Goal: Task Accomplishment & Management: Complete application form

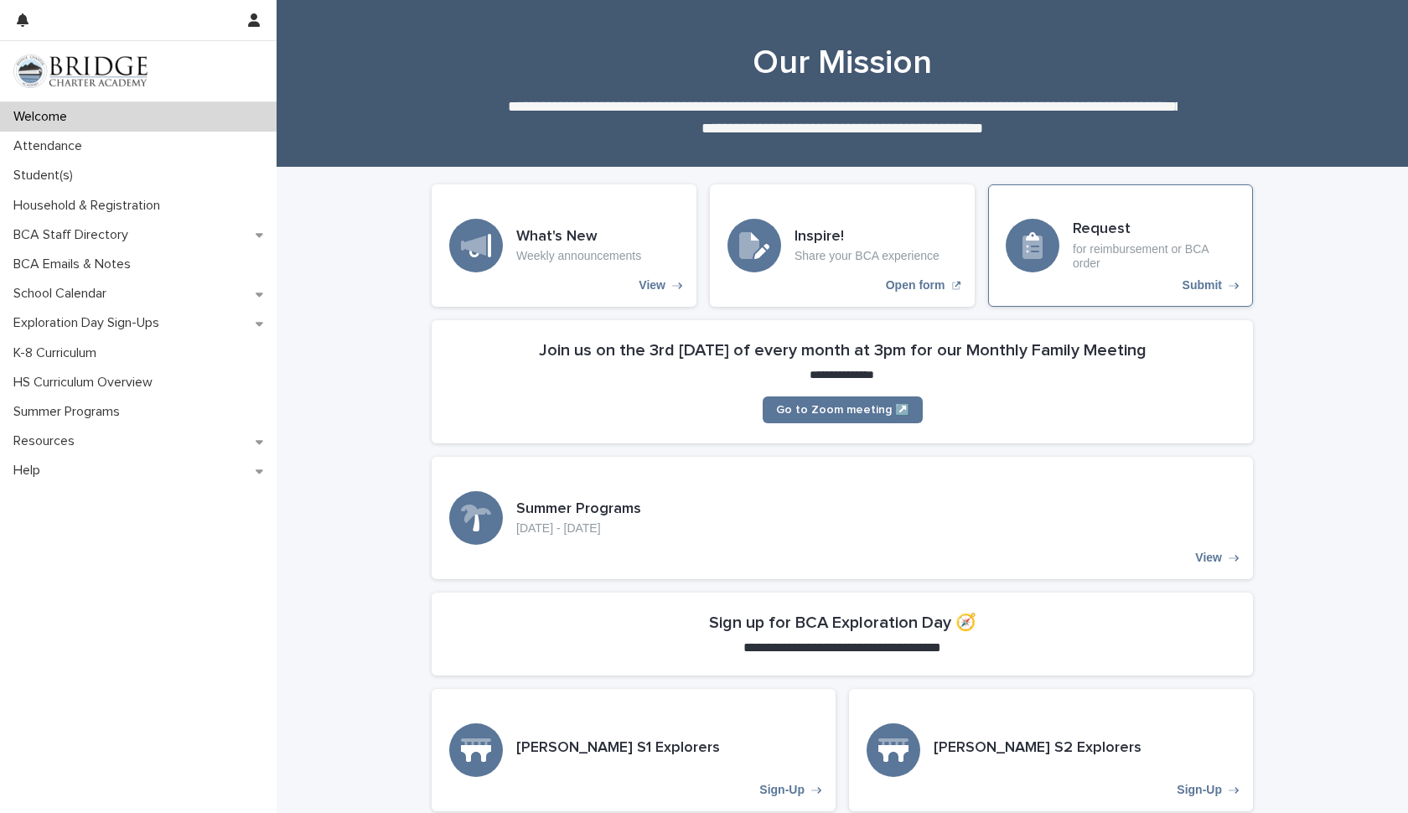
click at [1213, 281] on p "Submit" at bounding box center [1201, 285] width 39 height 14
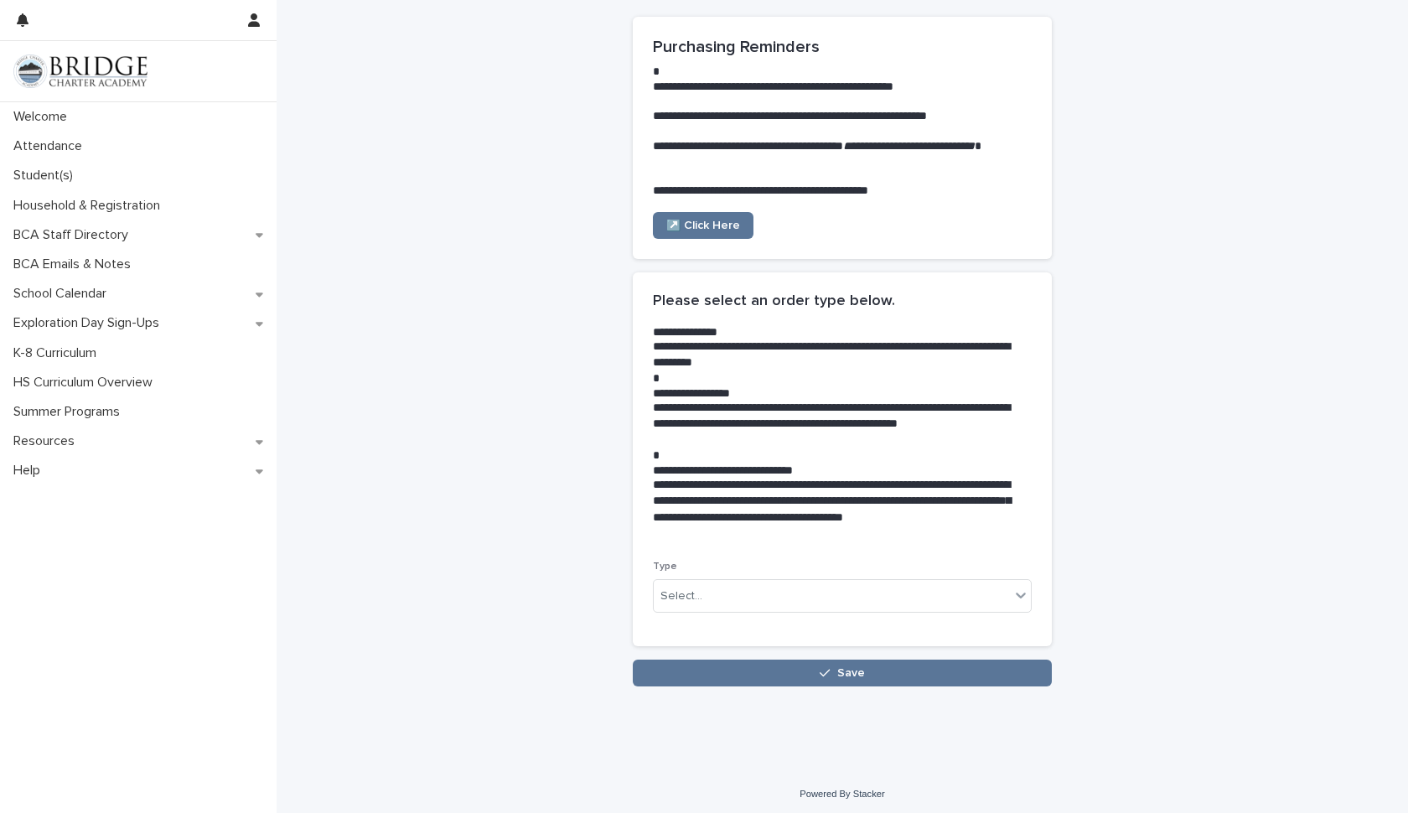
scroll to position [79, 0]
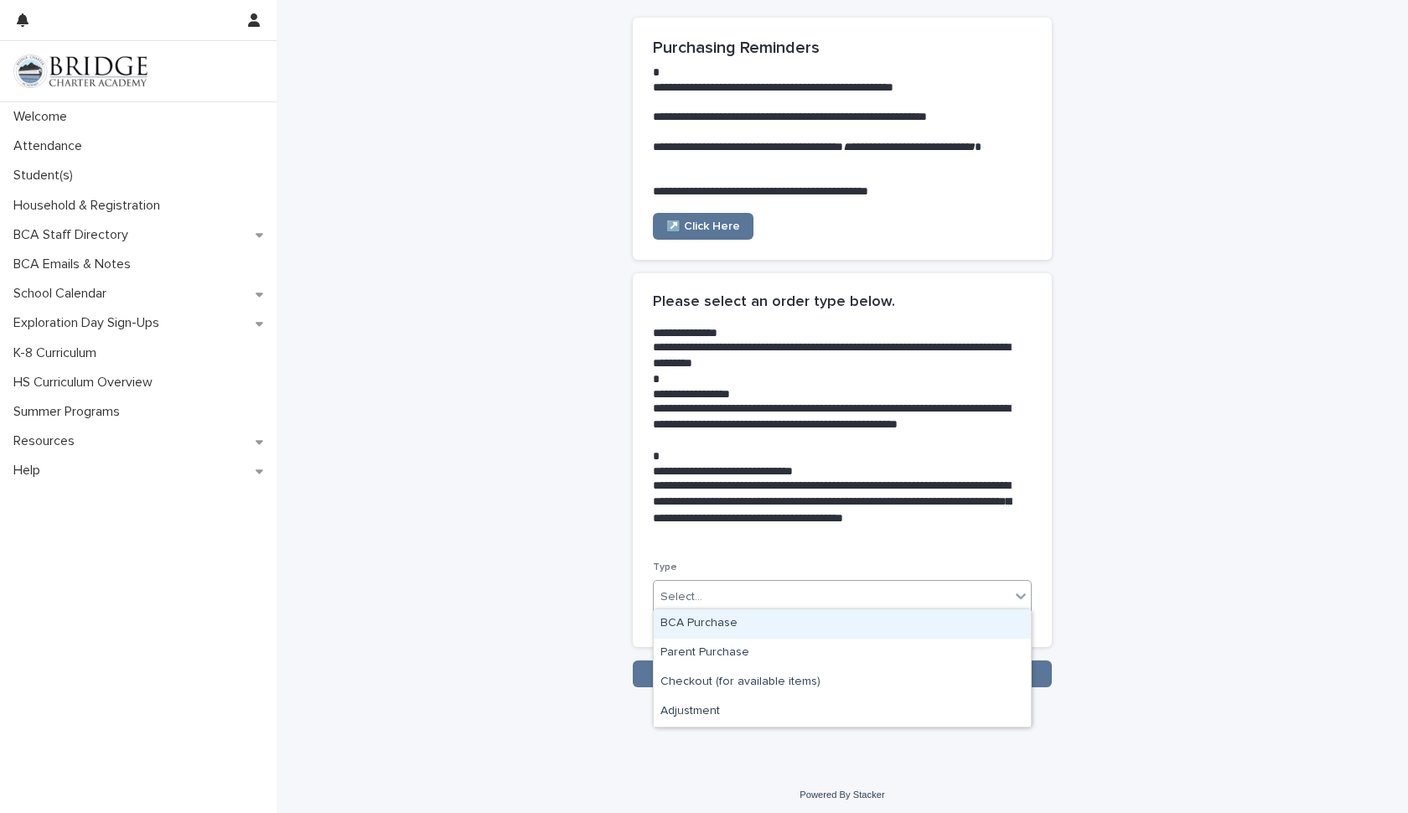
click at [1017, 594] on icon at bounding box center [1020, 595] width 17 height 17
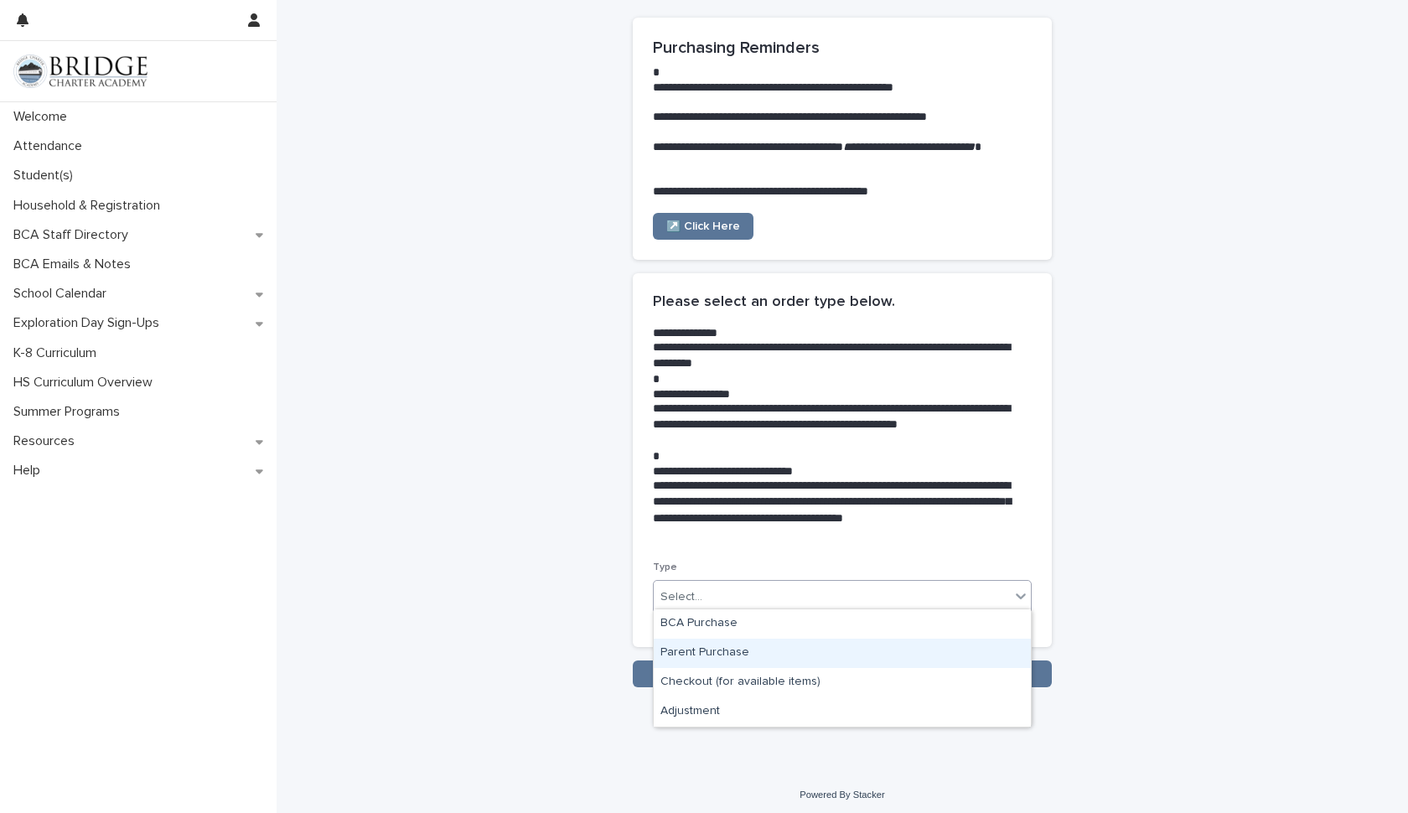
click at [742, 657] on div "Parent Purchase" at bounding box center [842, 652] width 377 height 29
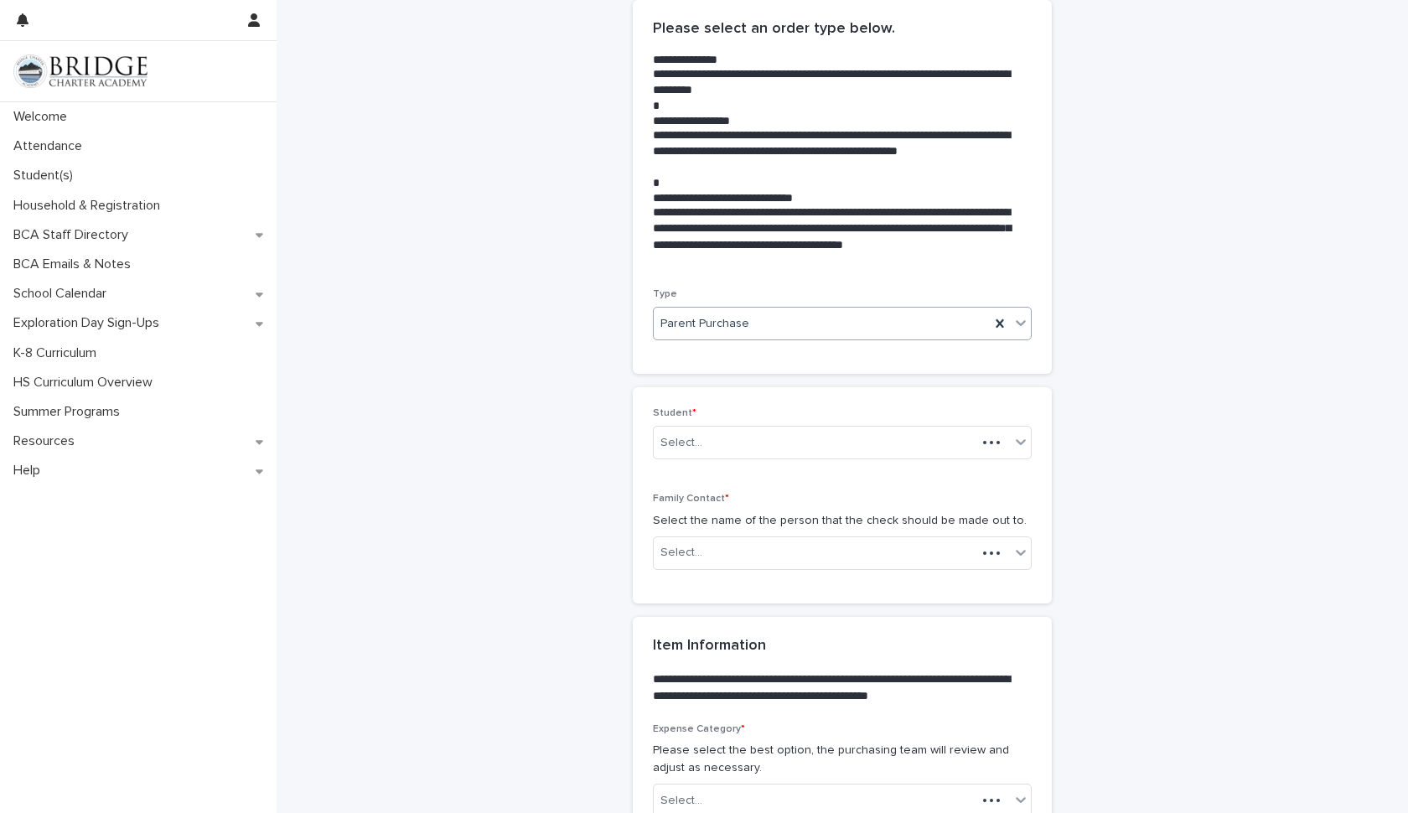
scroll to position [354, 0]
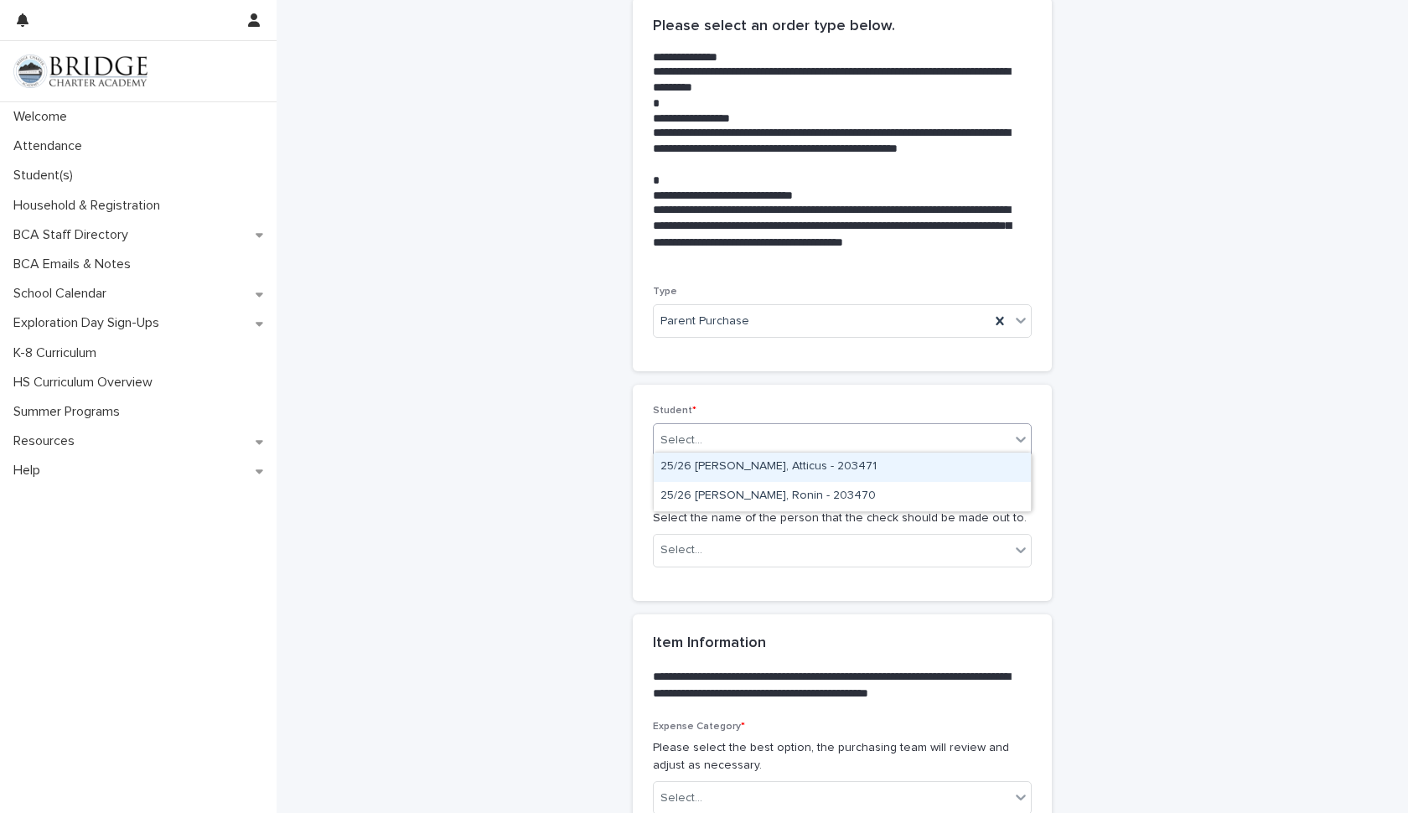
click at [1019, 431] on icon at bounding box center [1020, 439] width 17 height 17
click at [908, 490] on div "25/26 [PERSON_NAME], Ronin - 203470" at bounding box center [842, 496] width 377 height 29
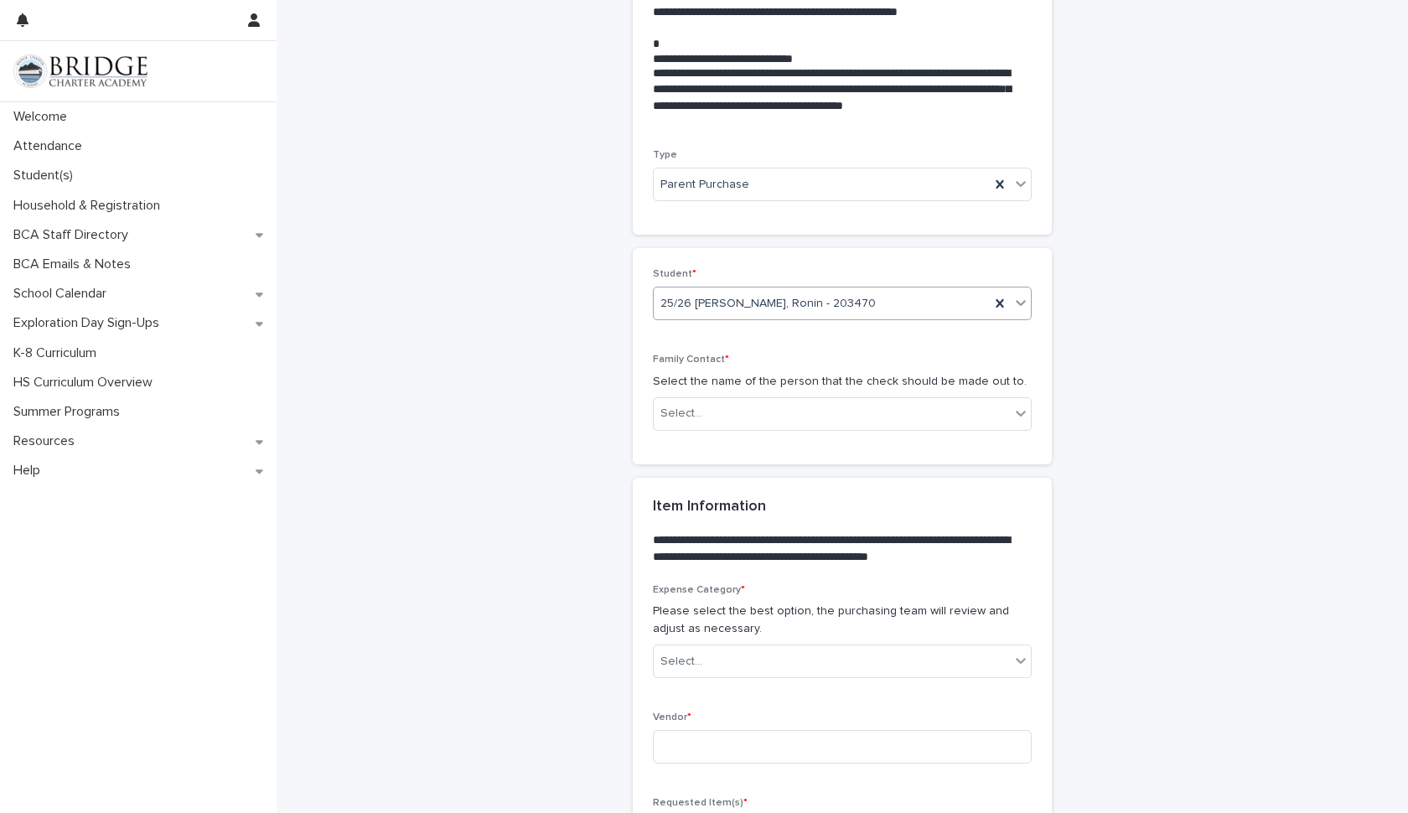
scroll to position [506, 0]
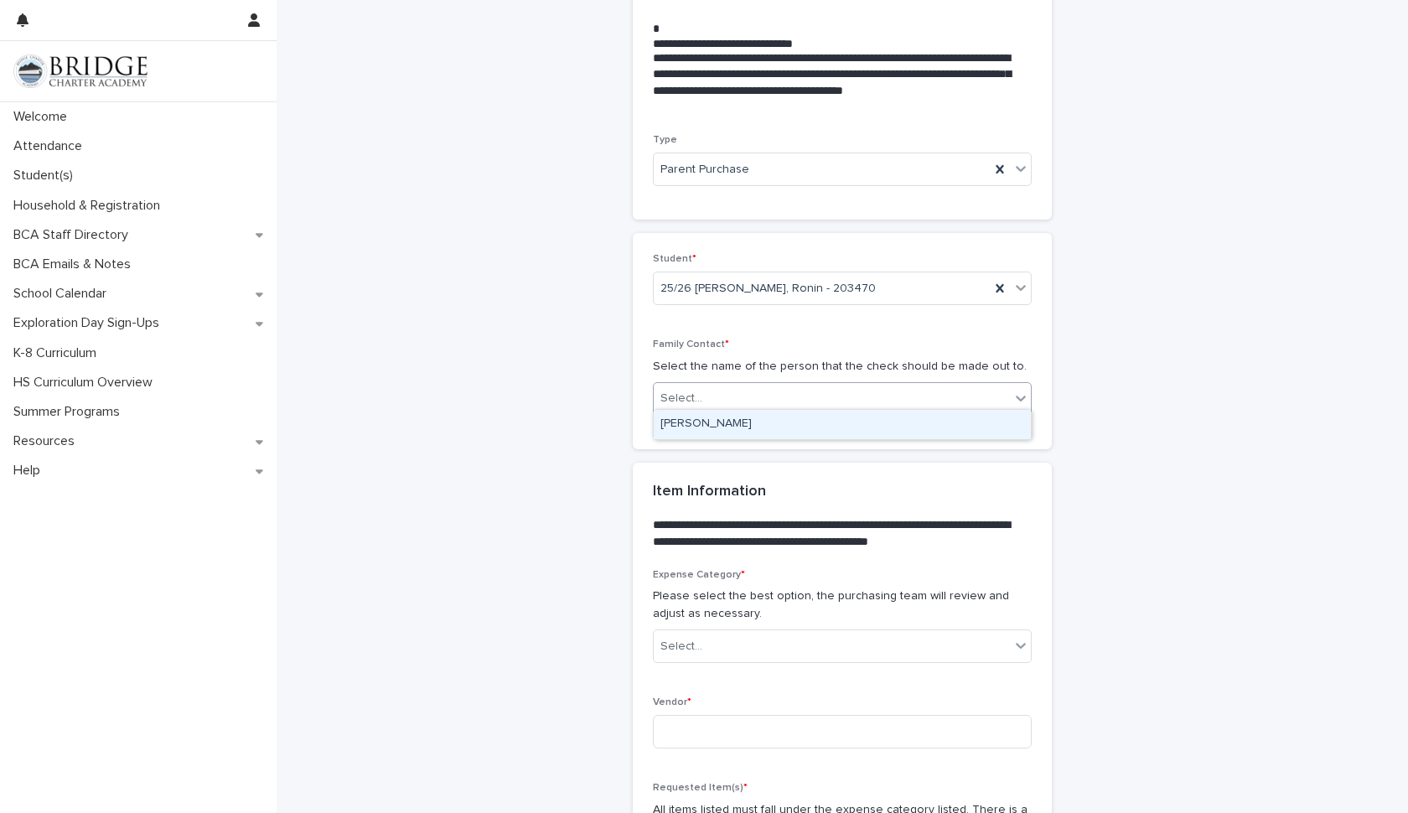
click at [1018, 394] on icon at bounding box center [1020, 398] width 17 height 17
click at [795, 433] on div "[PERSON_NAME]" at bounding box center [842, 424] width 377 height 29
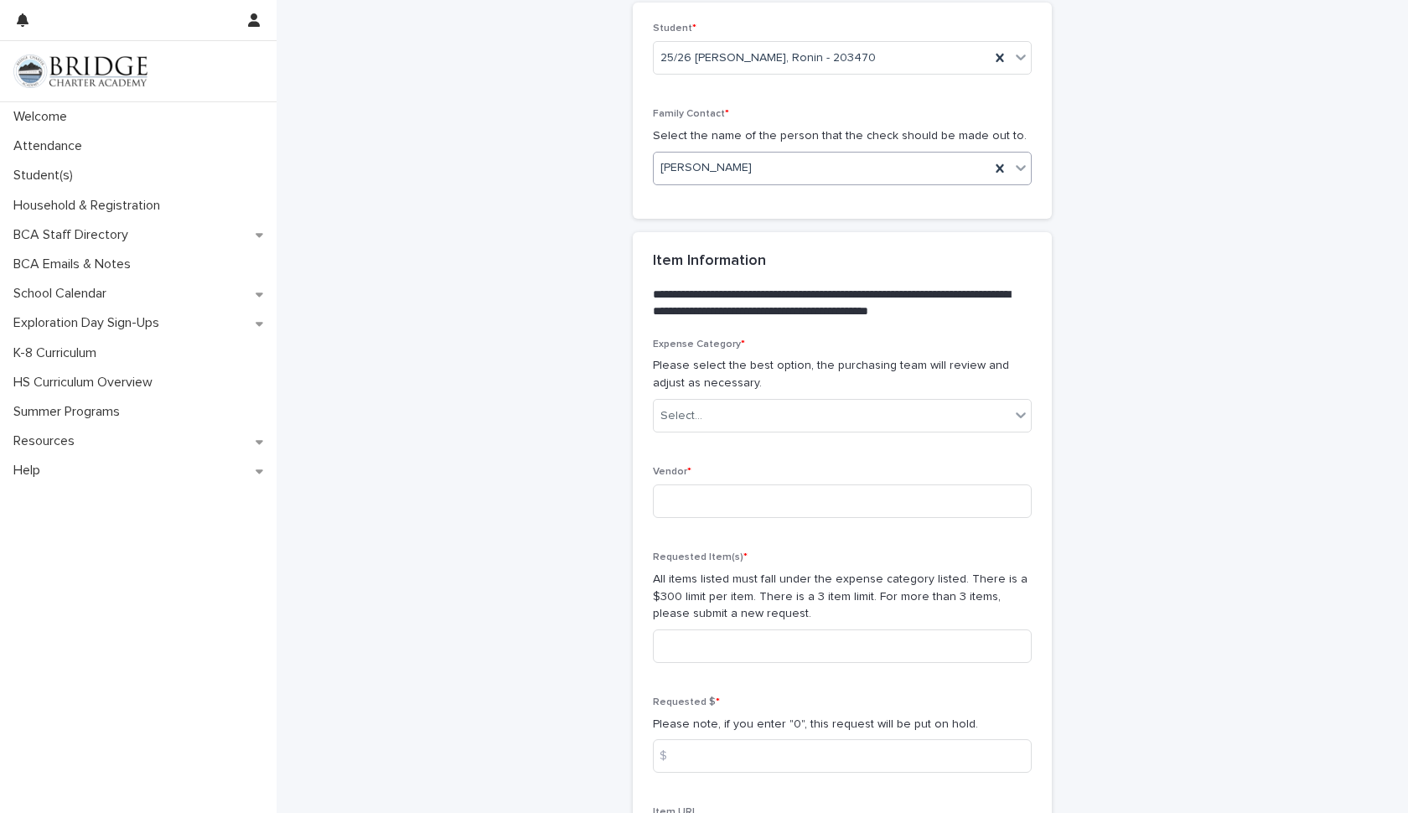
scroll to position [744, 0]
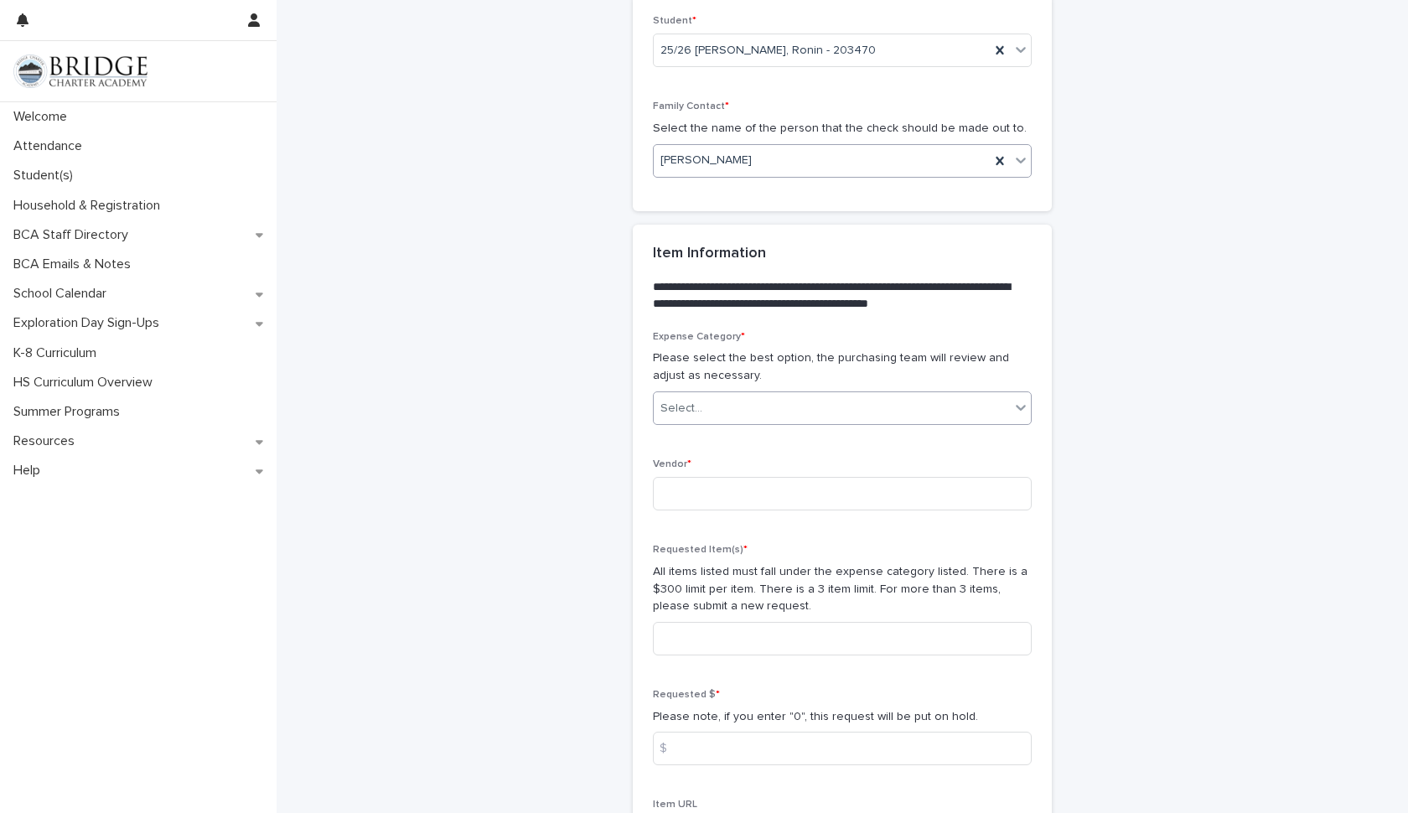
click at [1007, 395] on div "Select..." at bounding box center [832, 409] width 356 height 28
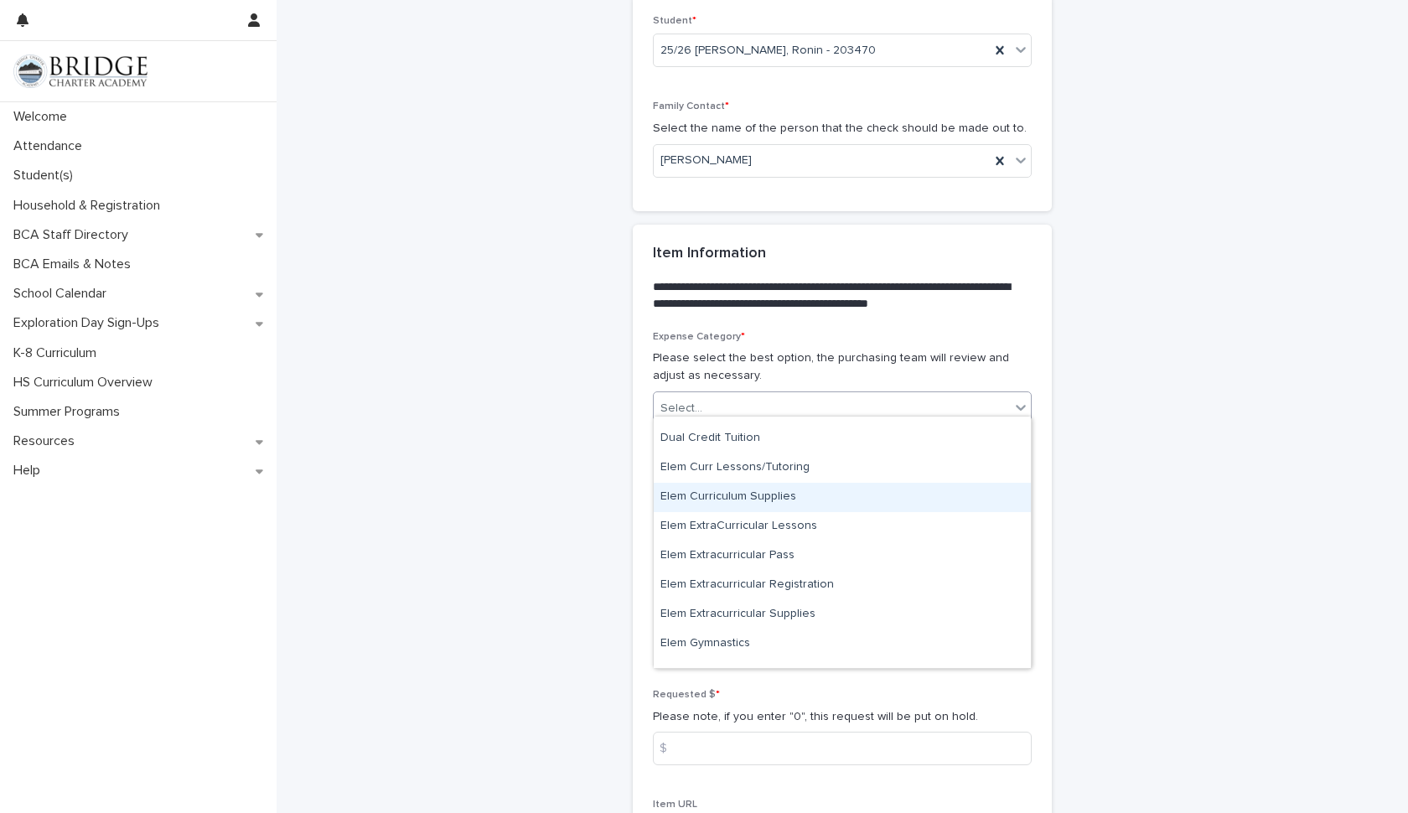
scroll to position [111, 0]
click at [826, 492] on div "Elem Curriculum Supplies" at bounding box center [842, 496] width 377 height 29
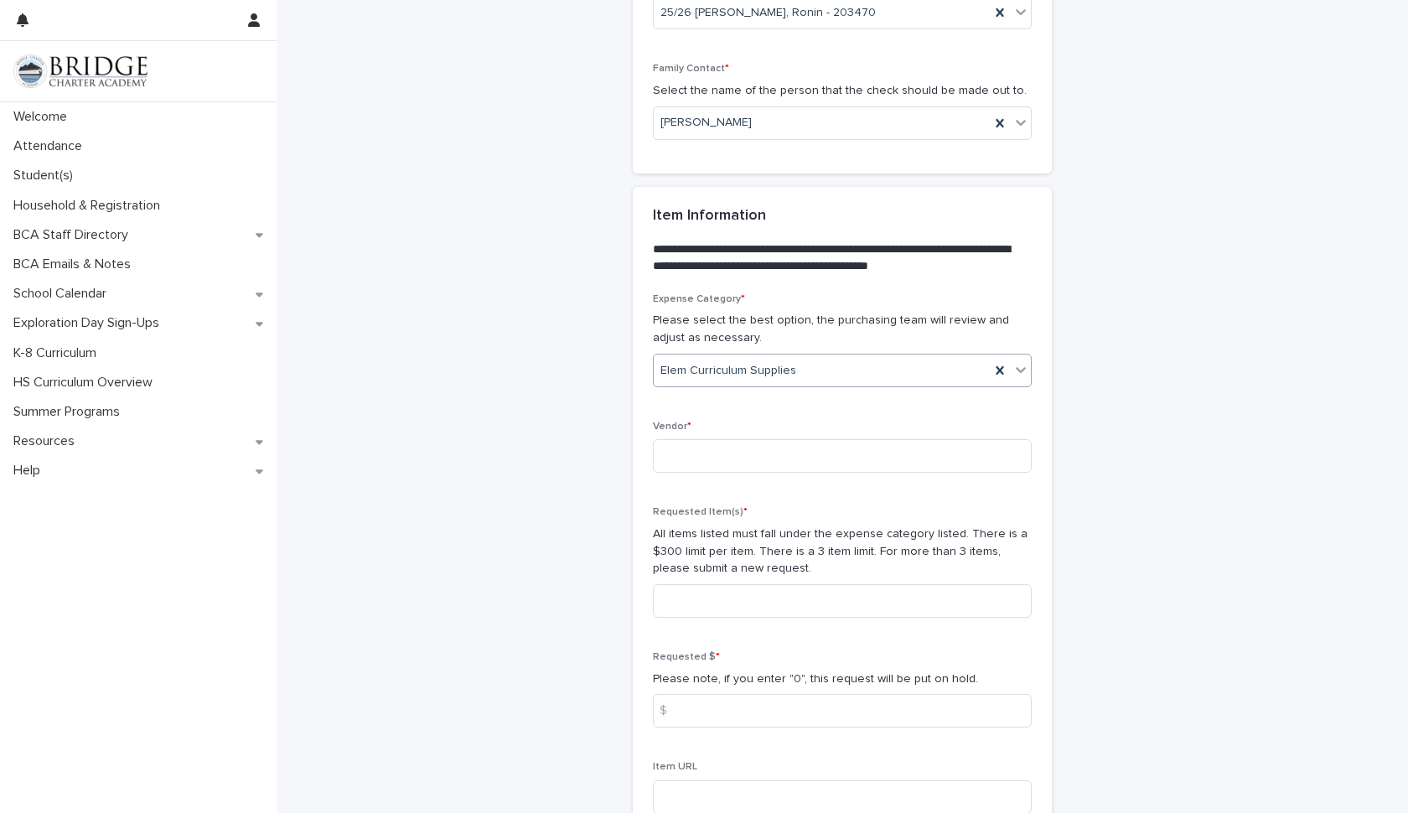
scroll to position [785, 0]
click at [715, 436] on input at bounding box center [842, 453] width 379 height 34
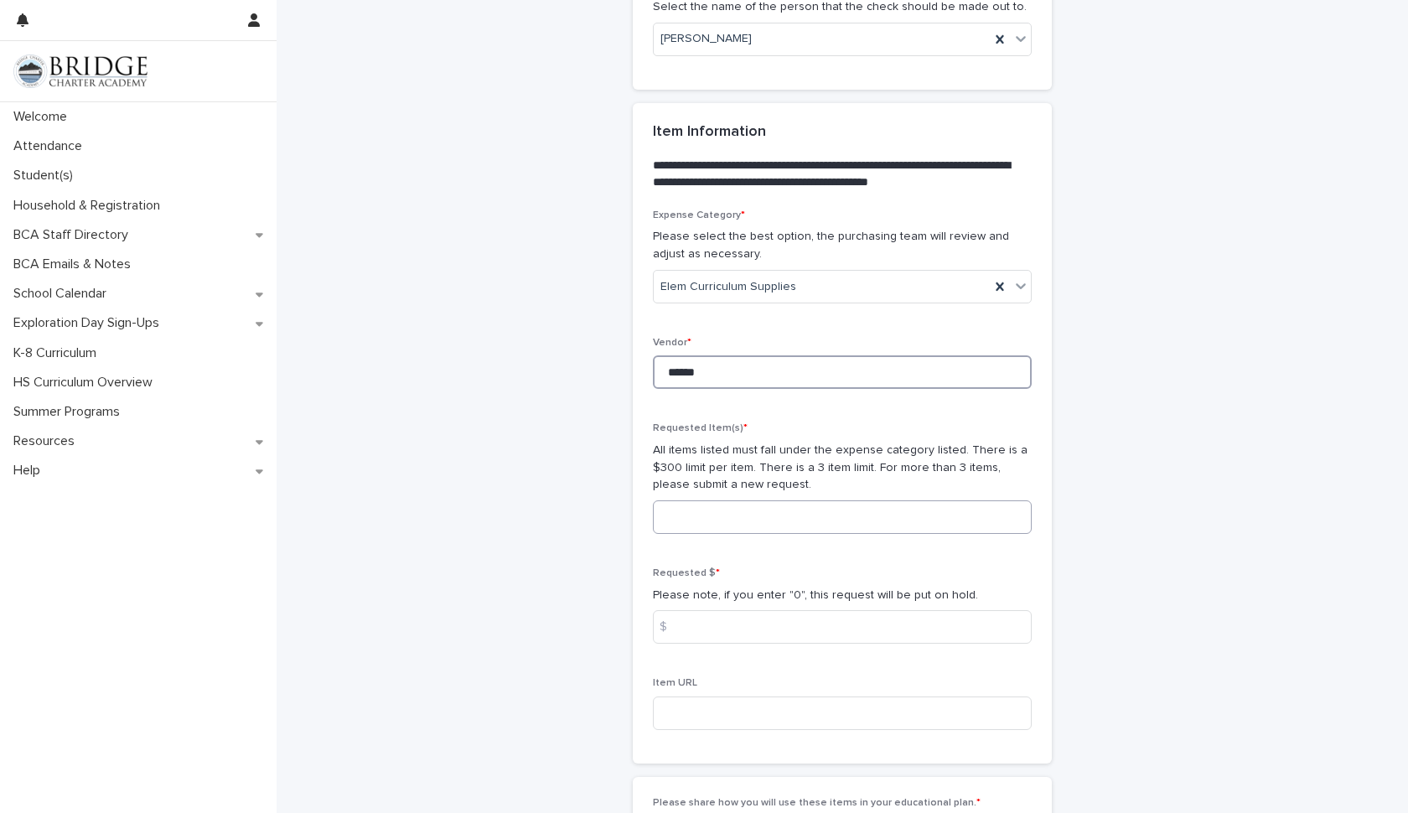
scroll to position [871, 0]
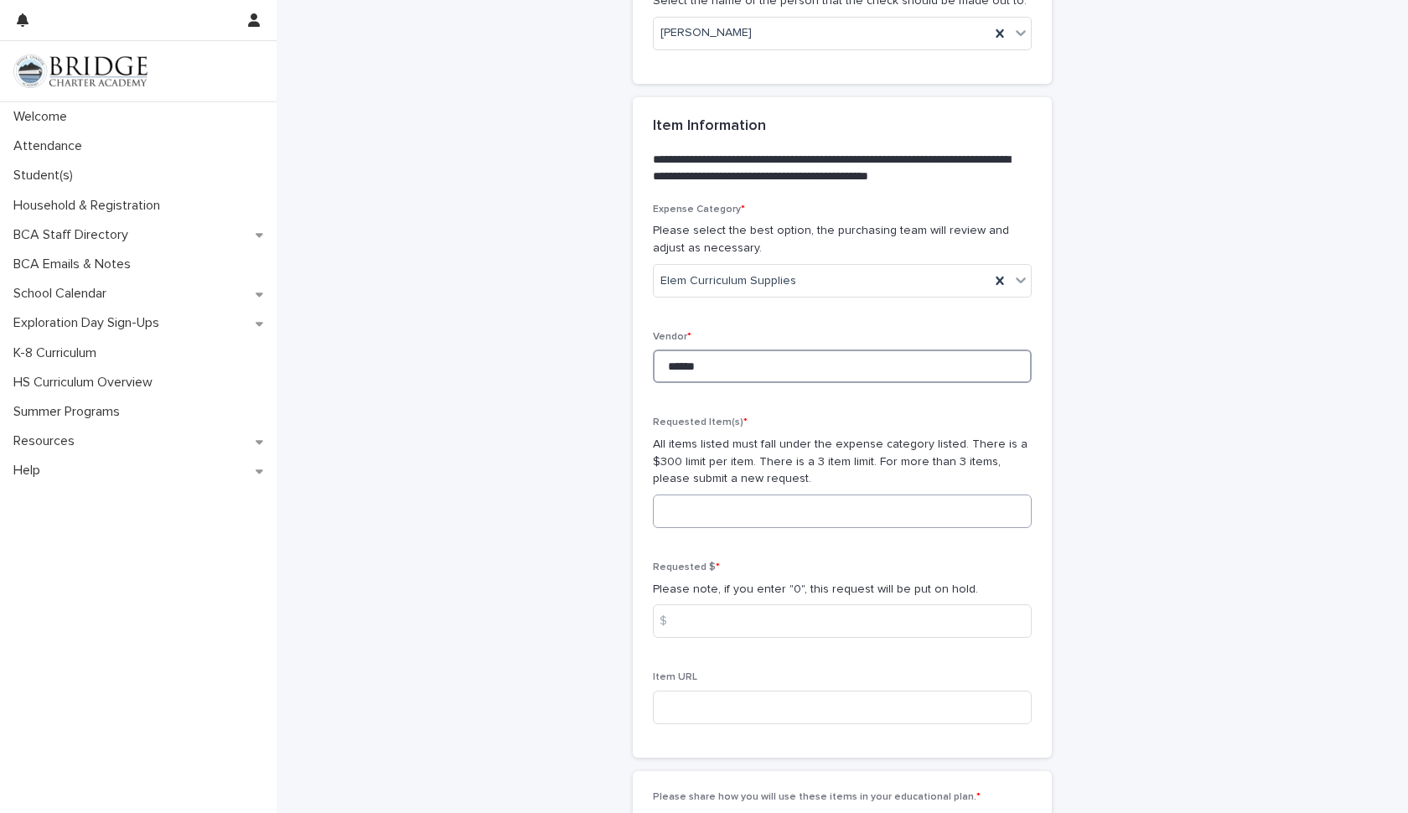
type input "******"
click at [726, 499] on input at bounding box center [842, 511] width 379 height 34
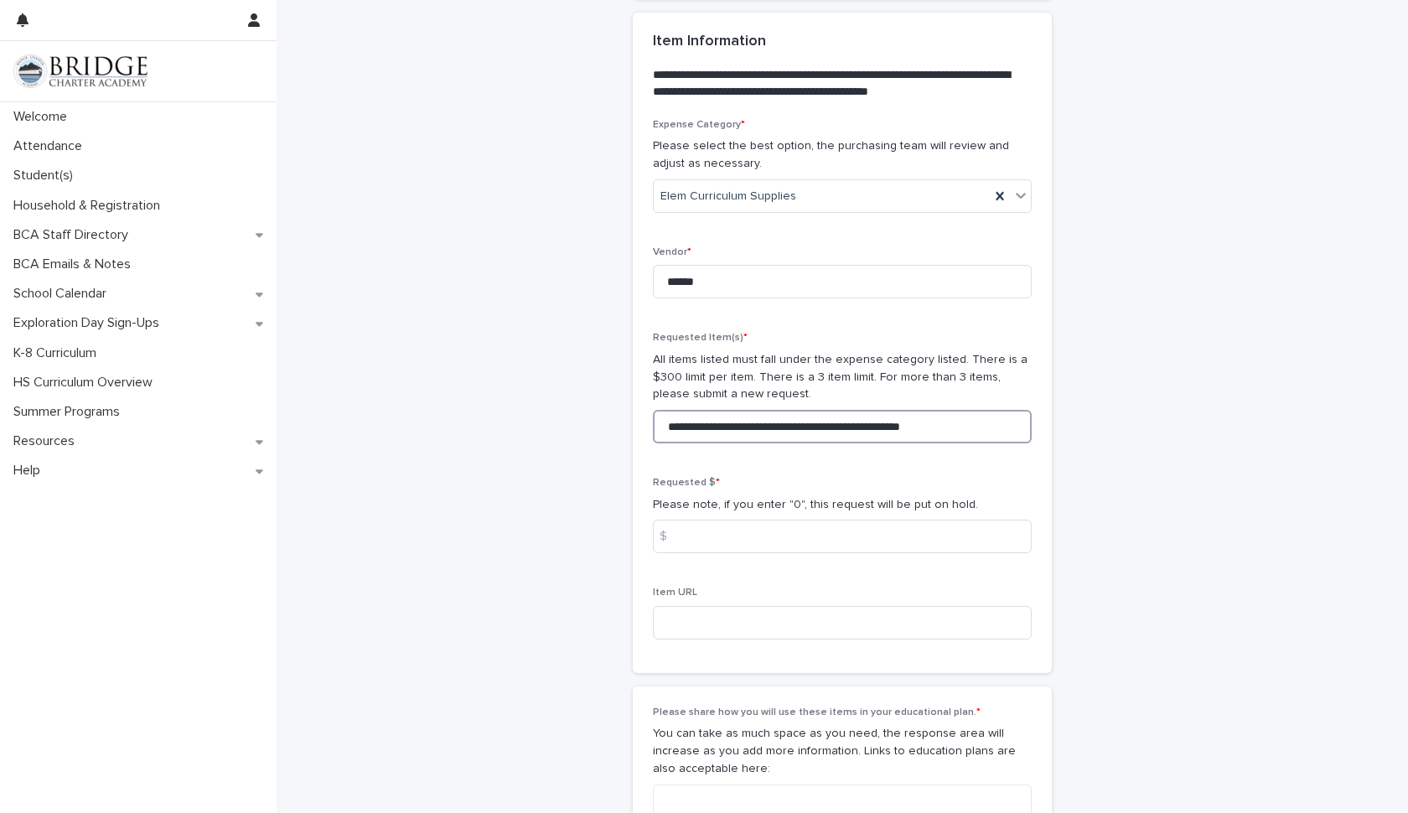
scroll to position [959, 0]
type input "**********"
click at [750, 524] on input at bounding box center [842, 534] width 379 height 34
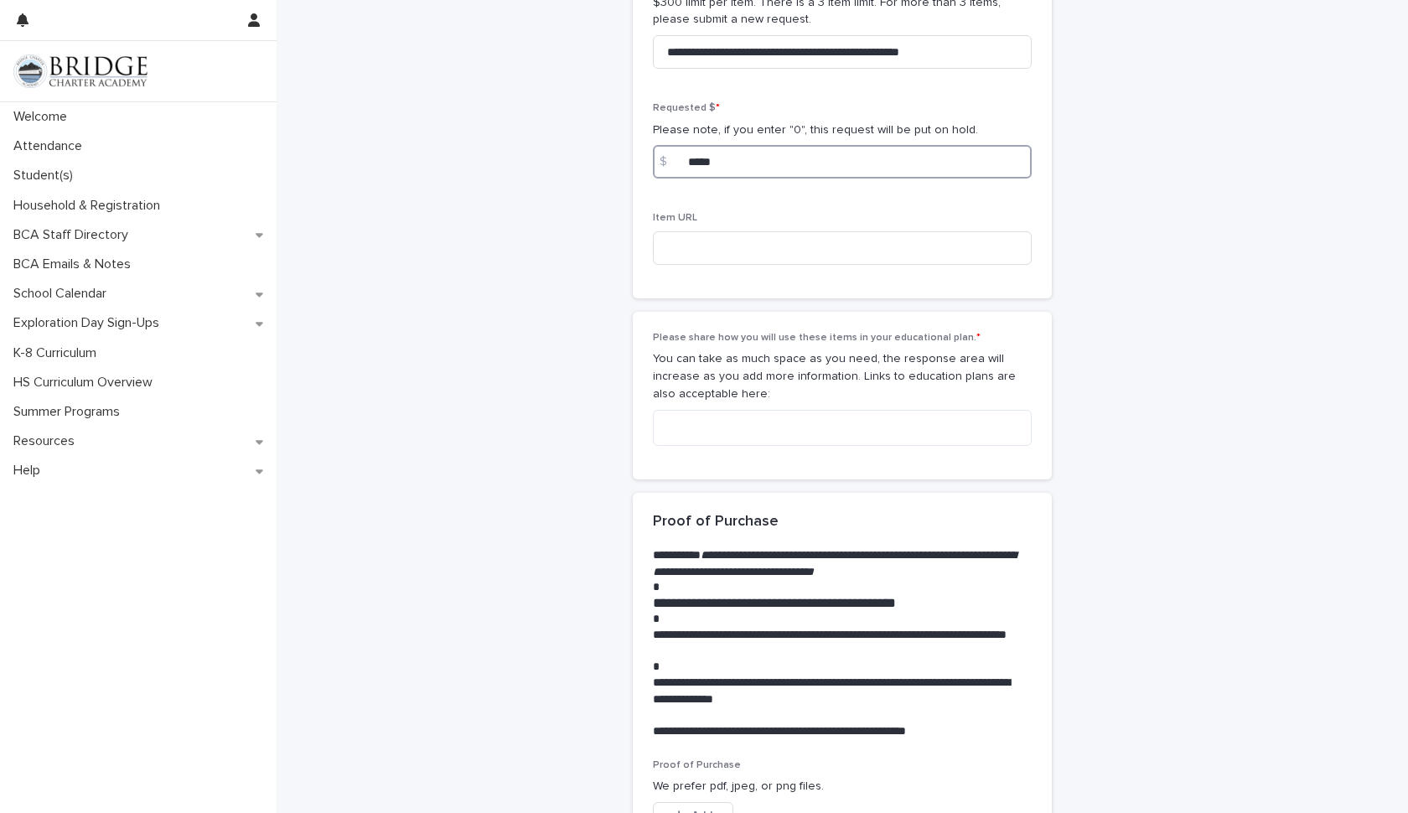
scroll to position [1340, 0]
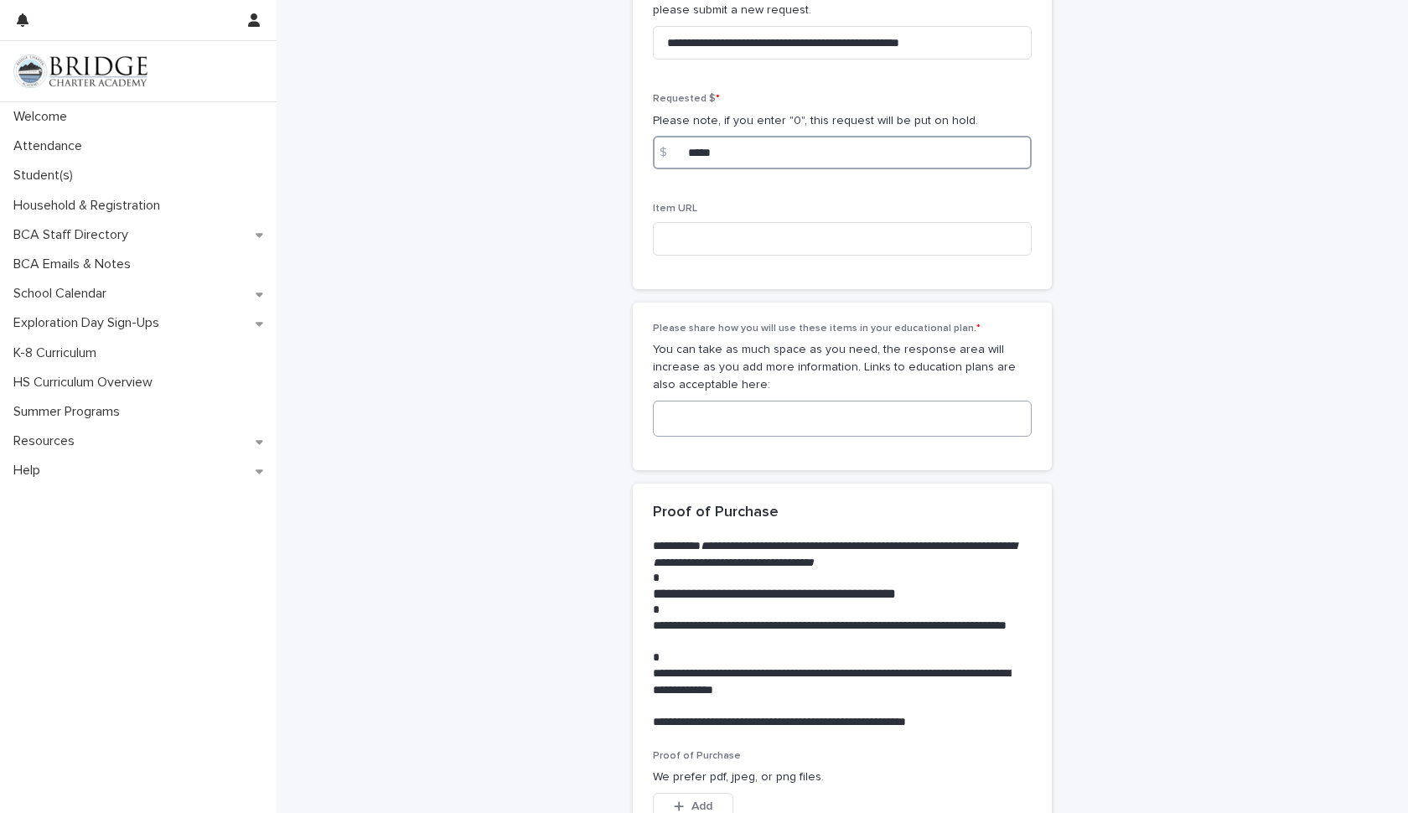
type input "*****"
click at [730, 401] on textarea at bounding box center [842, 419] width 379 height 36
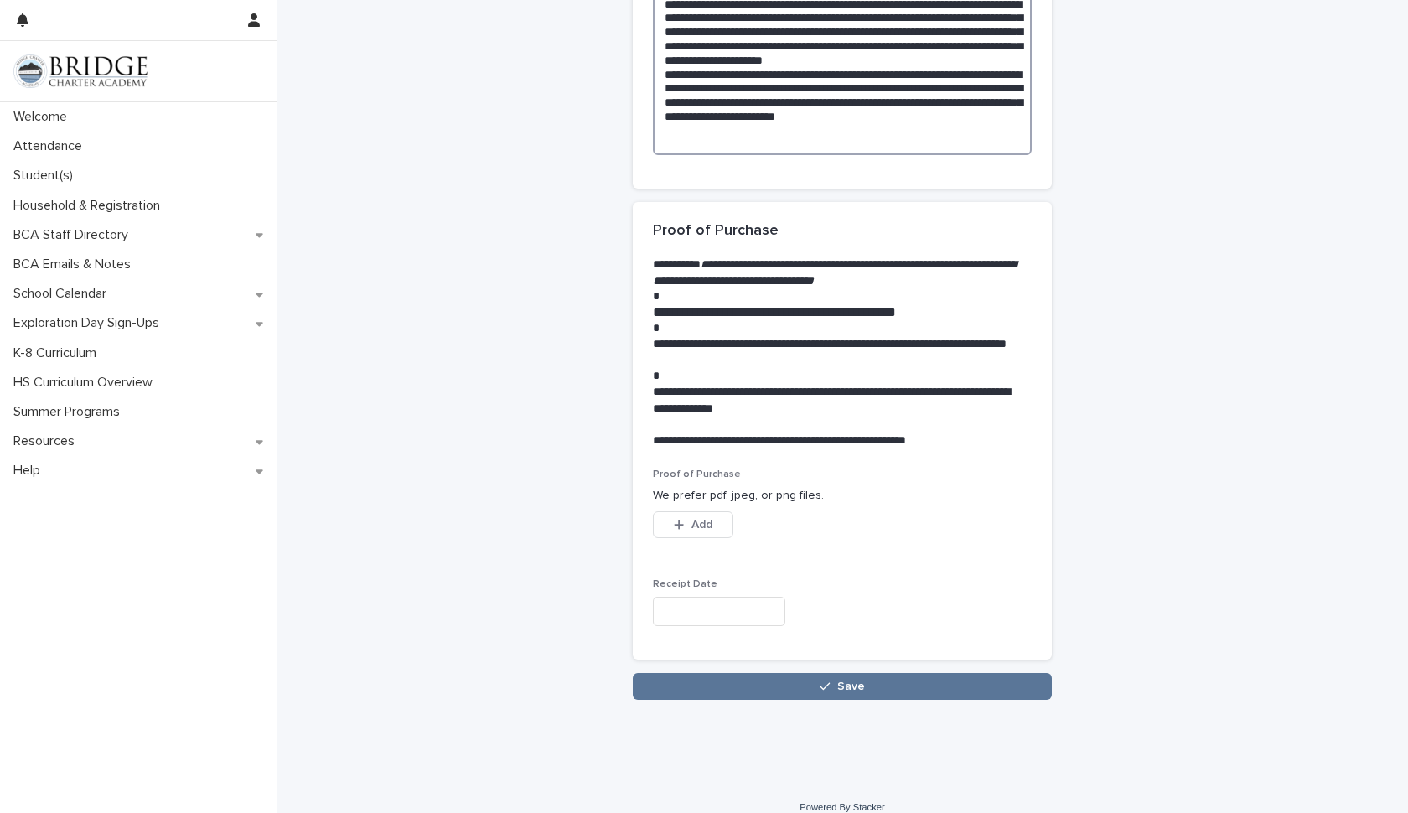
scroll to position [1754, 0]
type textarea "**********"
click at [825, 681] on icon "button" at bounding box center [824, 687] width 10 height 12
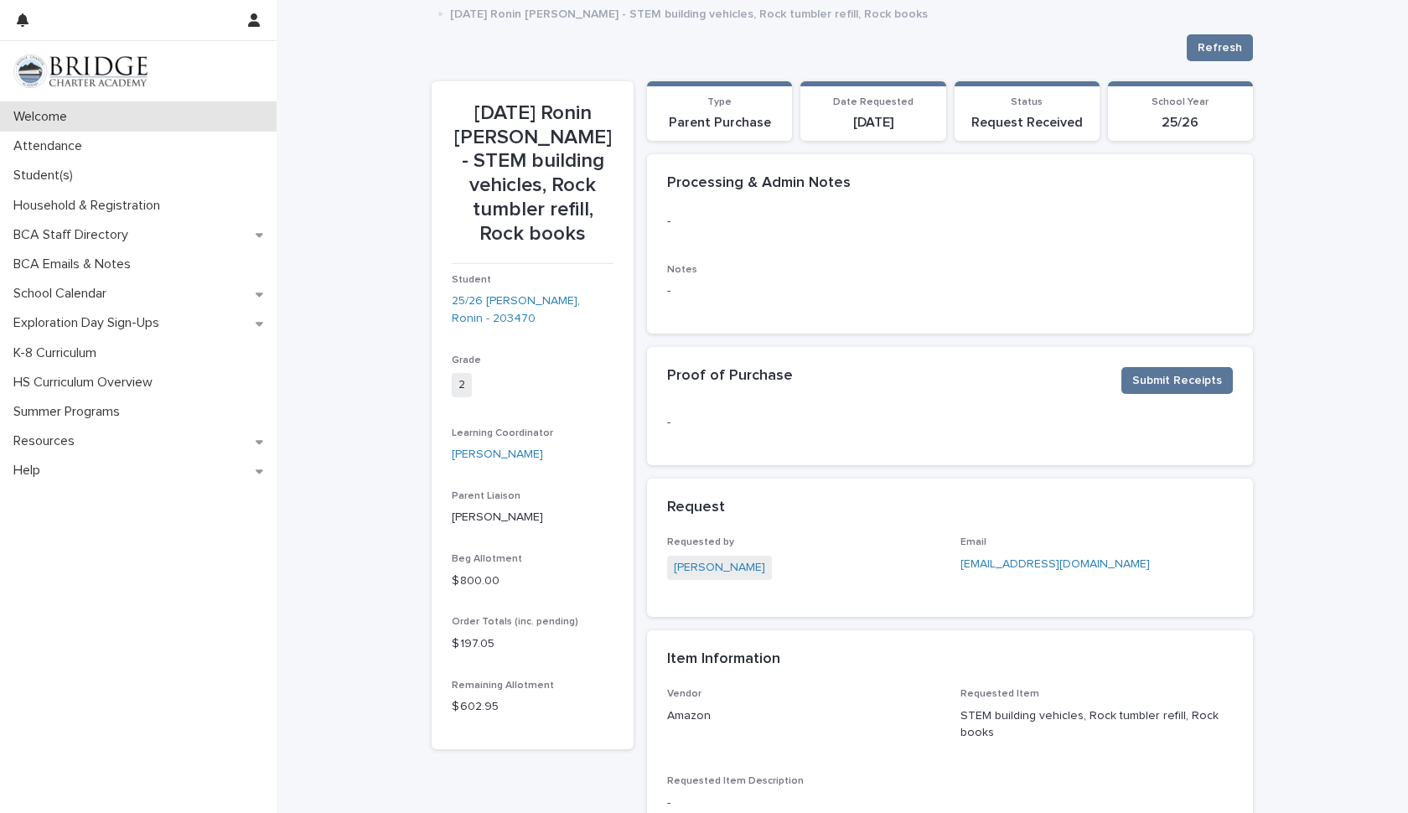
click at [68, 112] on p "Welcome" at bounding box center [44, 117] width 74 height 16
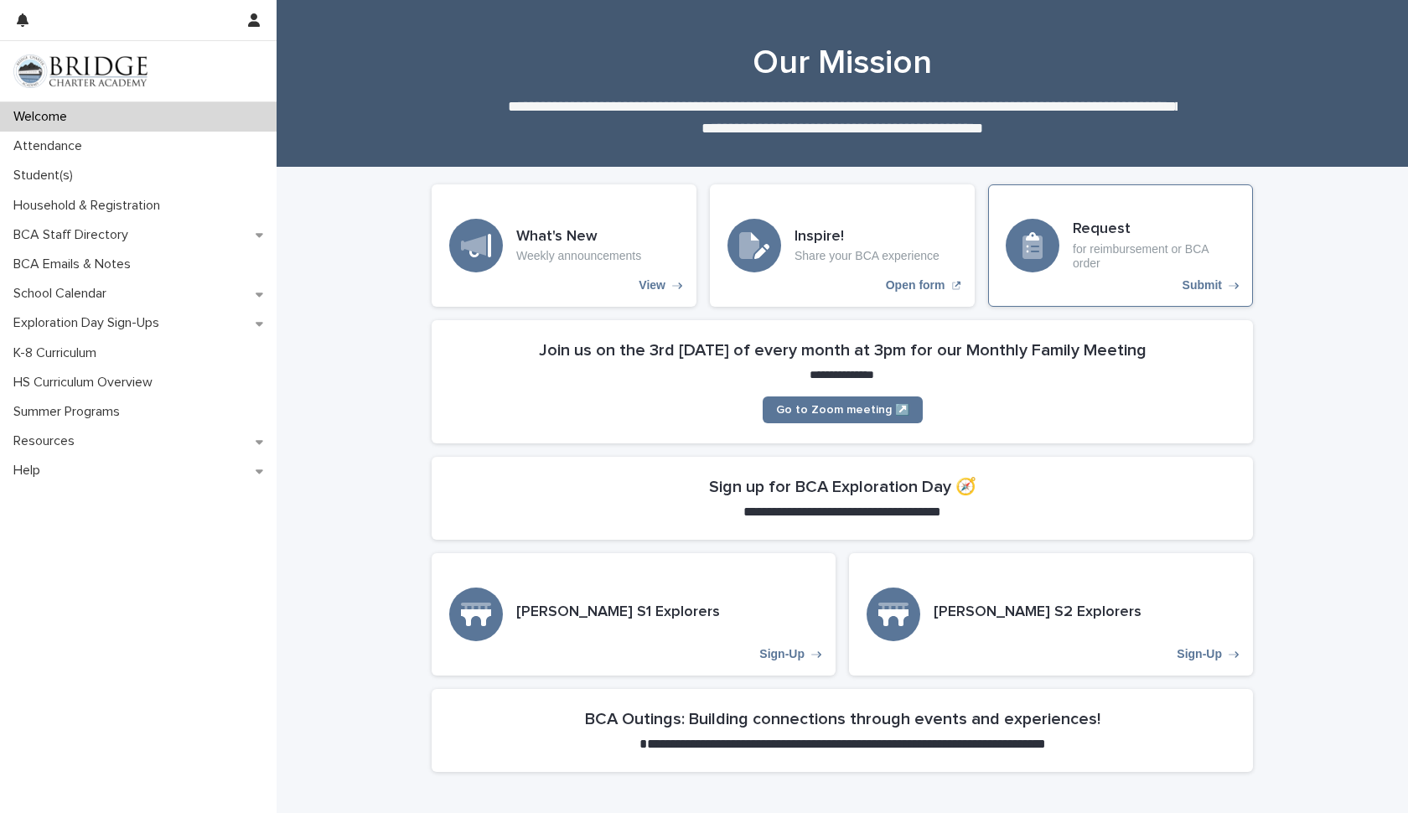
click at [1196, 287] on p "Submit" at bounding box center [1201, 285] width 39 height 14
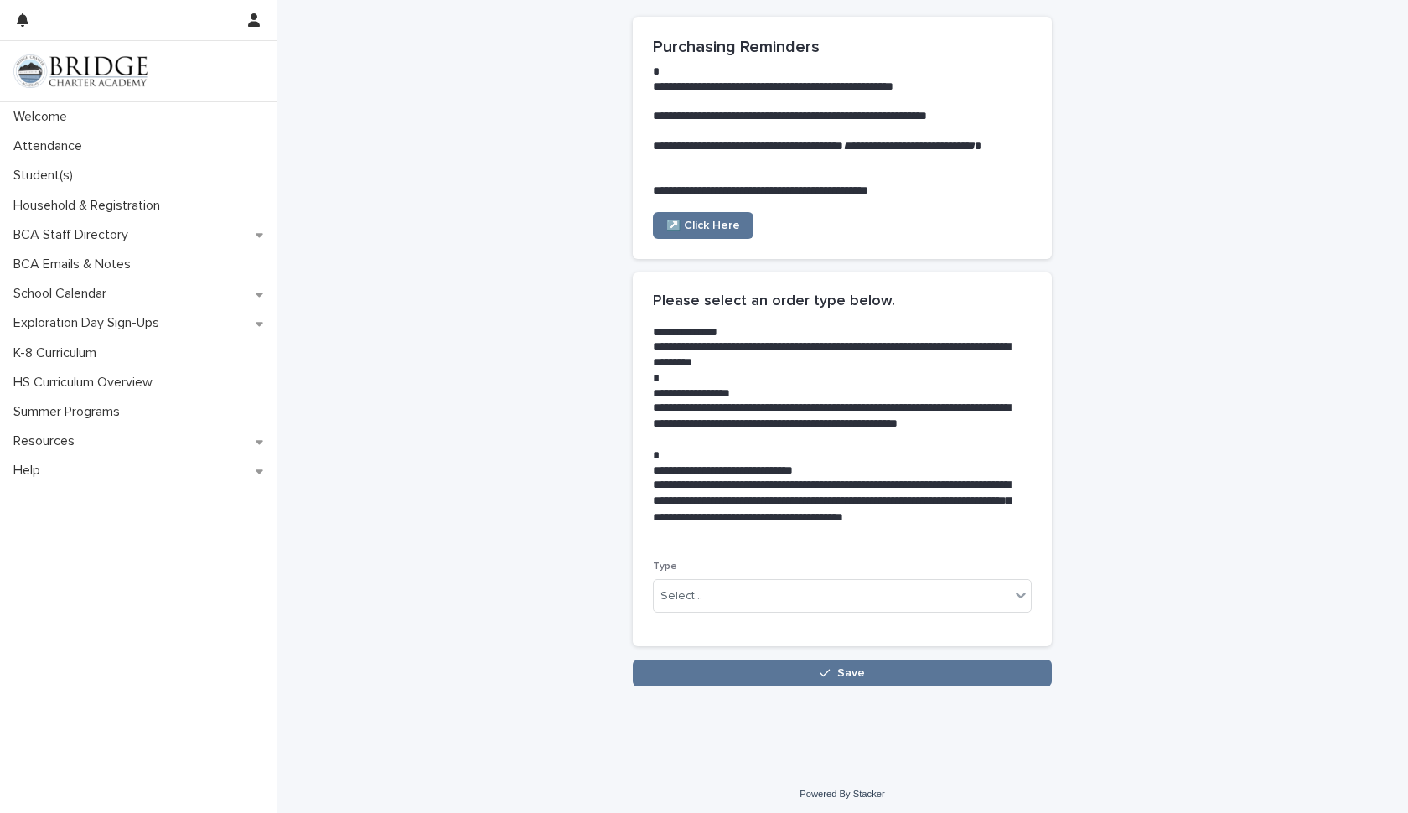
scroll to position [79, 0]
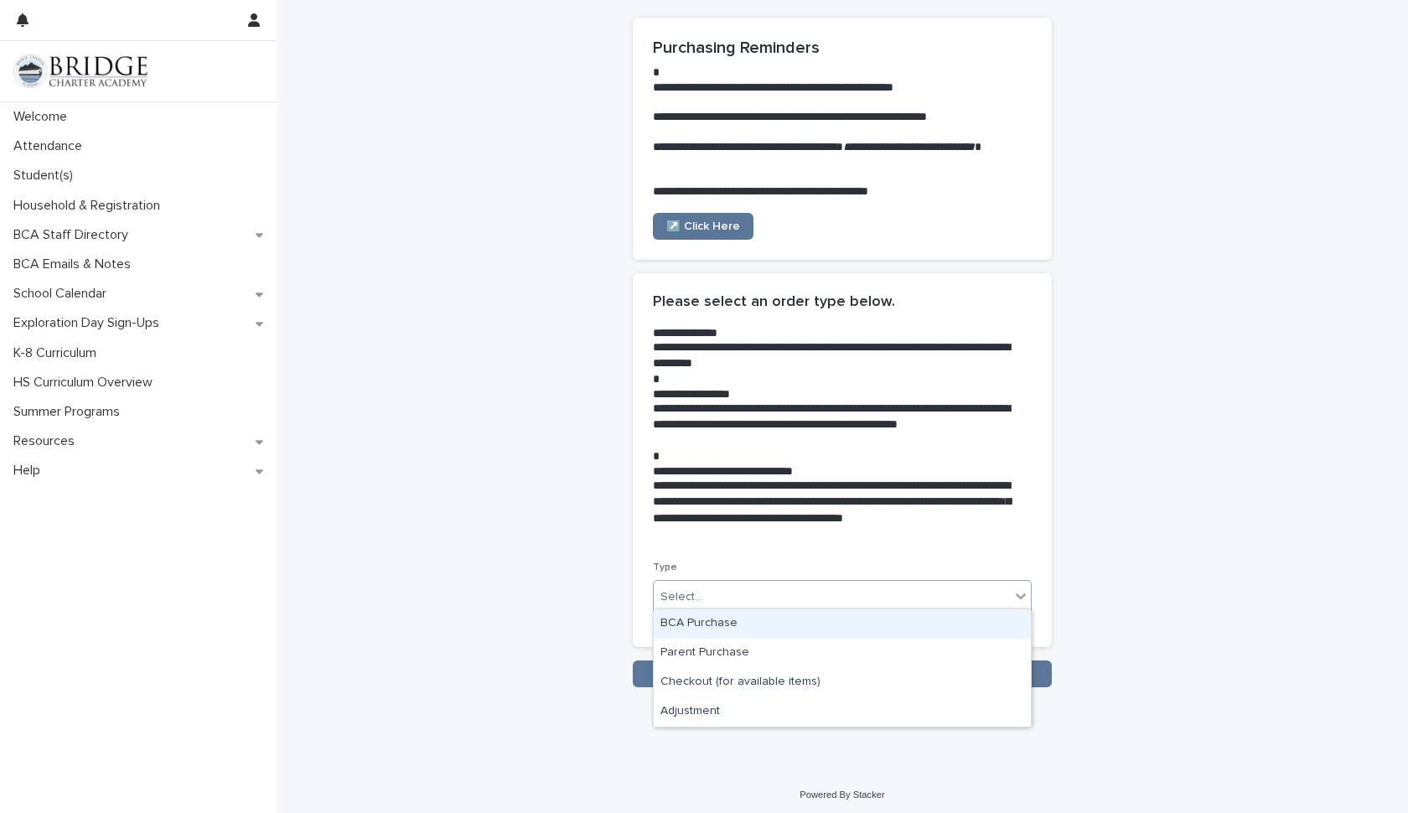
click at [1019, 584] on div "option BCA Purchase focused, 1 of 4. 4 results available. Use Up and Down to ch…" at bounding box center [842, 597] width 379 height 34
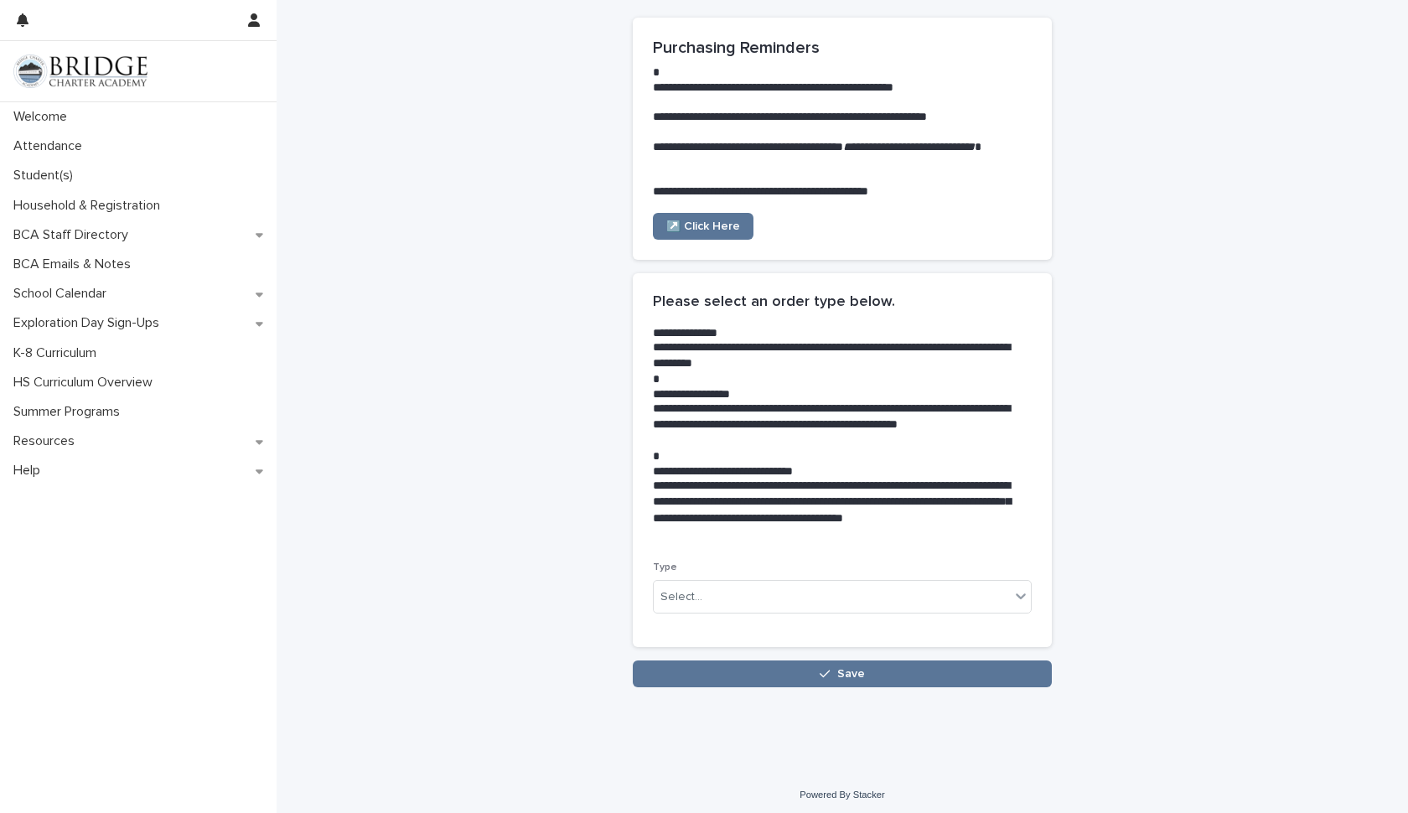
click at [898, 652] on div "**********" at bounding box center [842, 466] width 419 height 387
click at [1020, 592] on div "Select..." at bounding box center [842, 597] width 379 height 34
click at [721, 648] on div "Parent Purchase" at bounding box center [716, 652] width 124 height 29
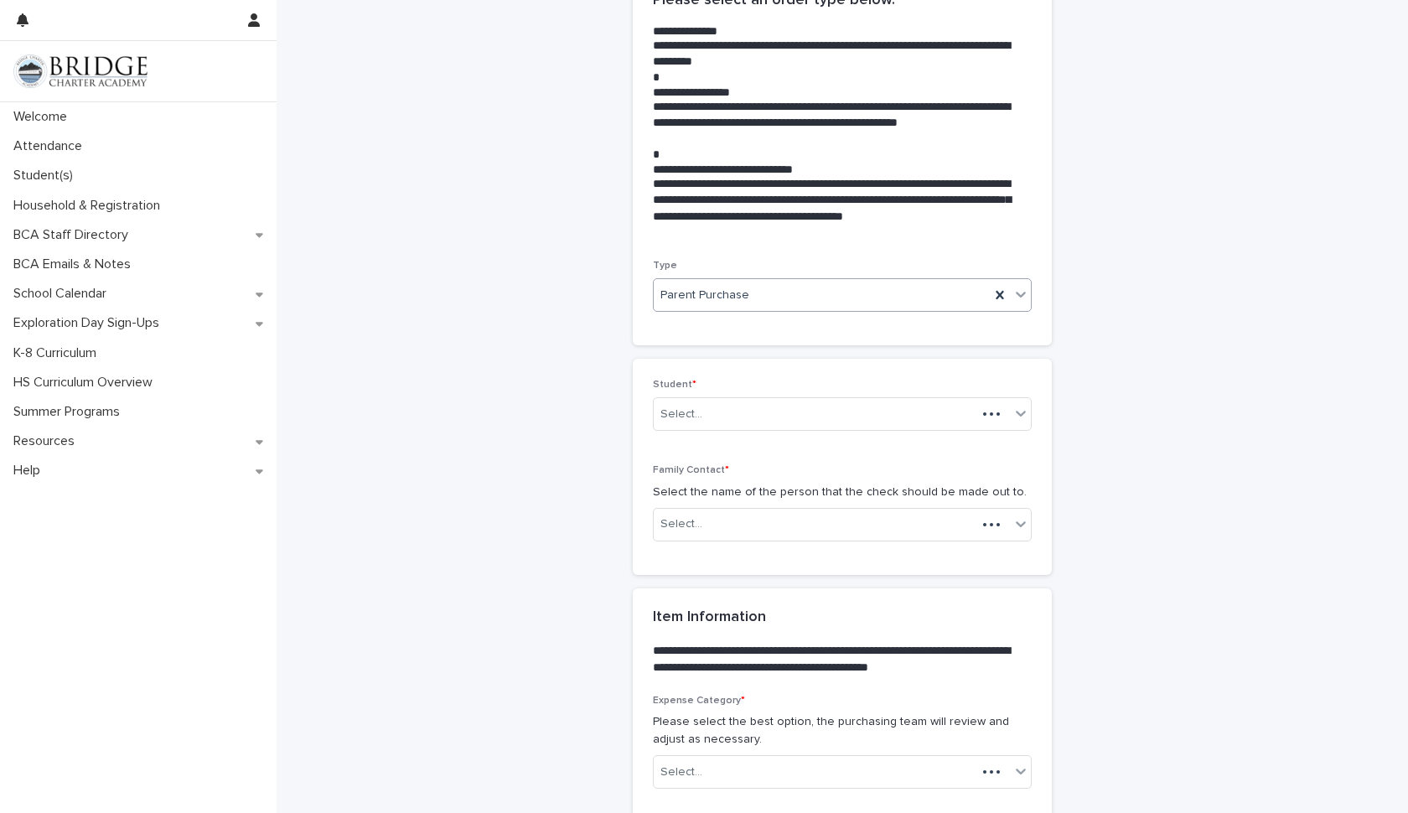
scroll to position [400, 0]
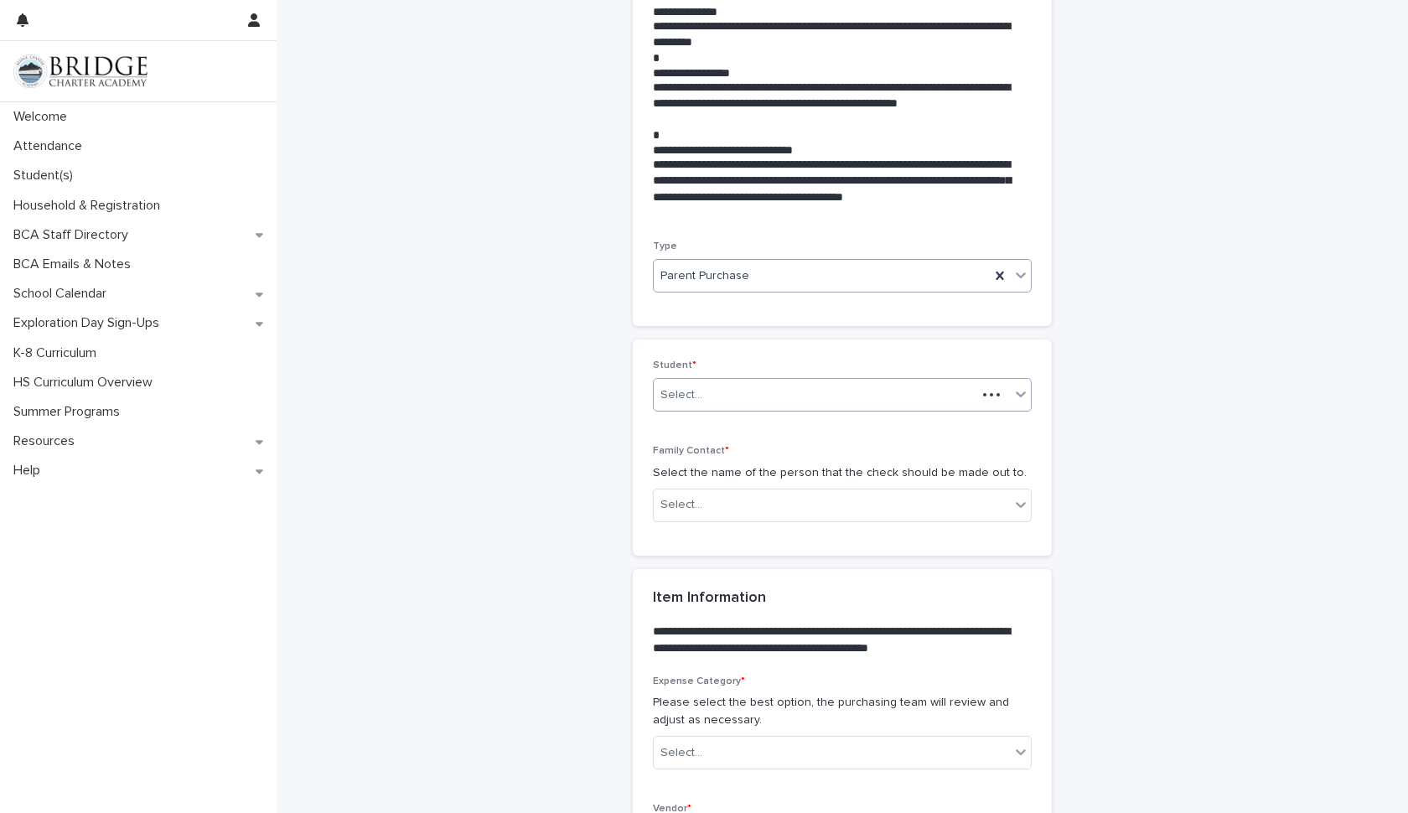
click at [1022, 385] on icon at bounding box center [1020, 393] width 17 height 17
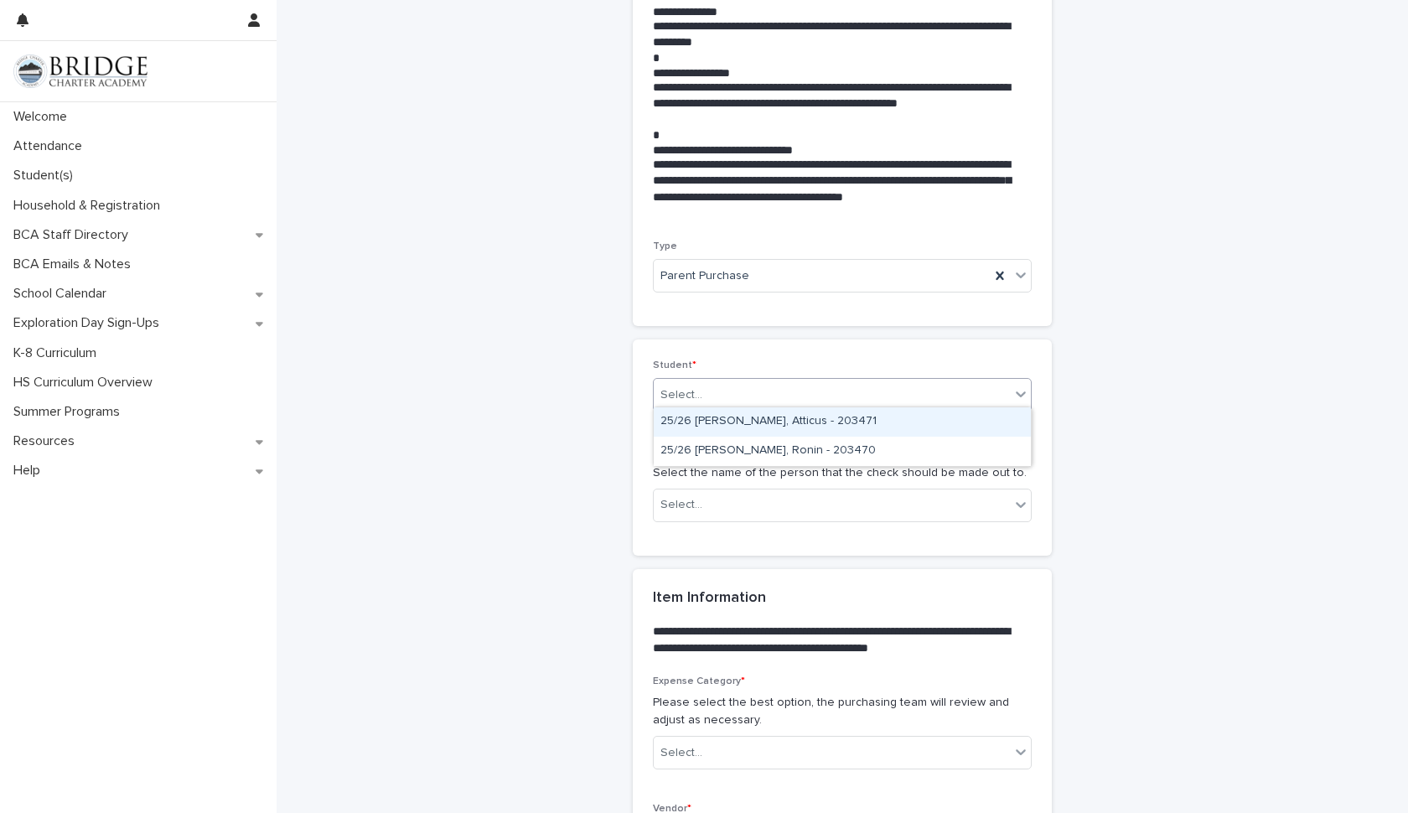
click at [819, 426] on div "25/26 [PERSON_NAME], Atticus - 203471" at bounding box center [842, 421] width 377 height 29
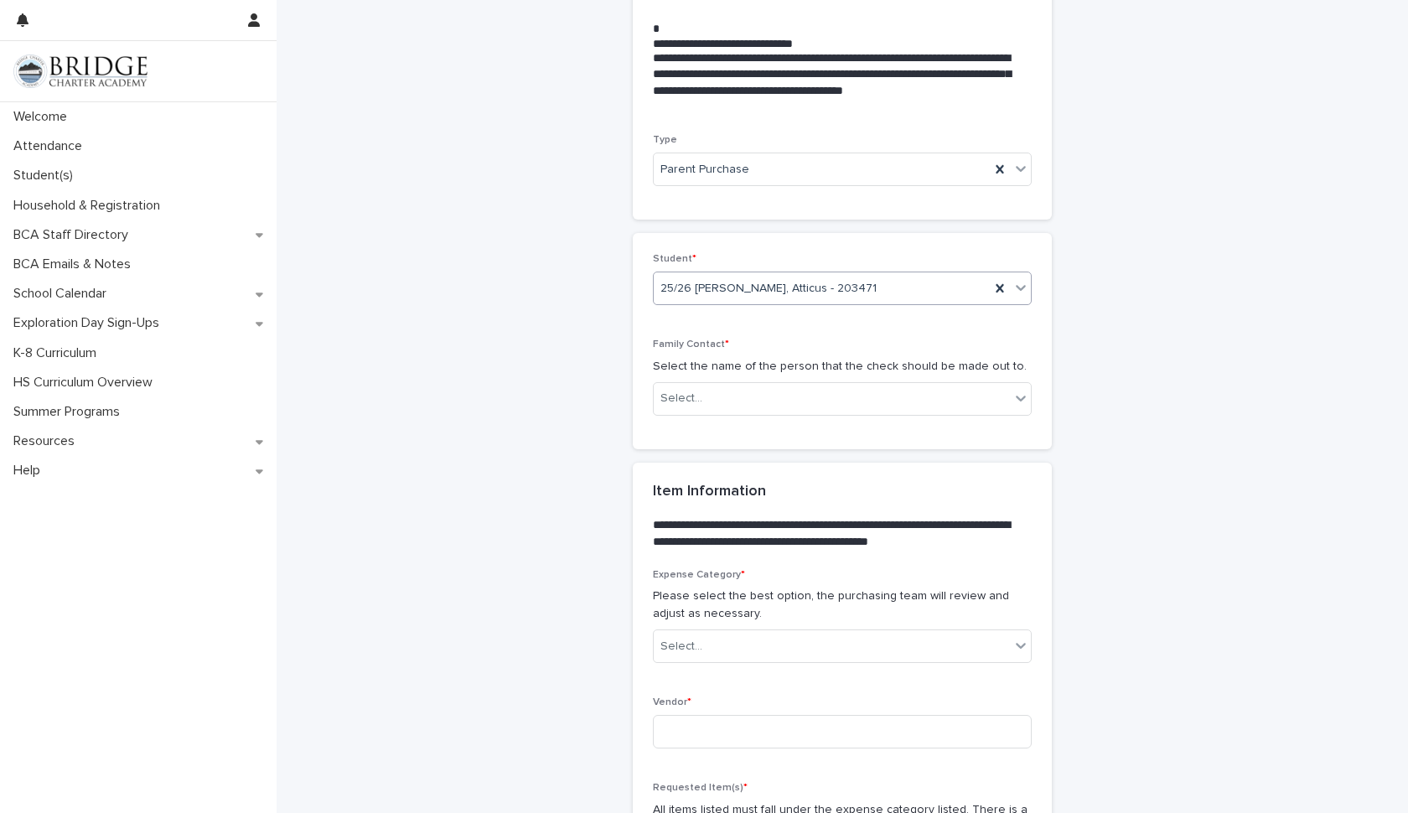
scroll to position [507, 0]
click at [1013, 389] on icon at bounding box center [1020, 397] width 17 height 17
click at [887, 423] on div "[PERSON_NAME]" at bounding box center [842, 423] width 377 height 29
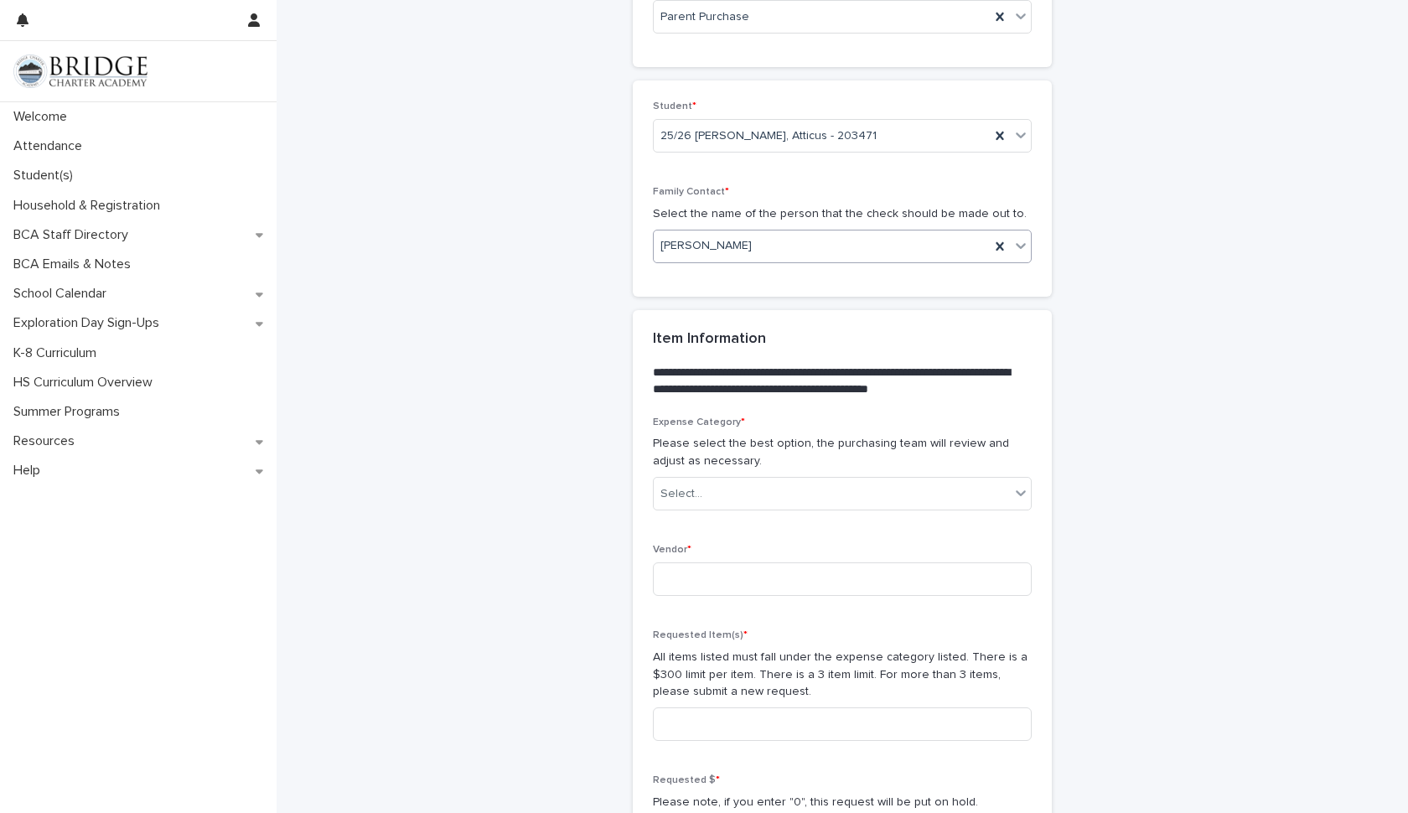
scroll to position [669, 0]
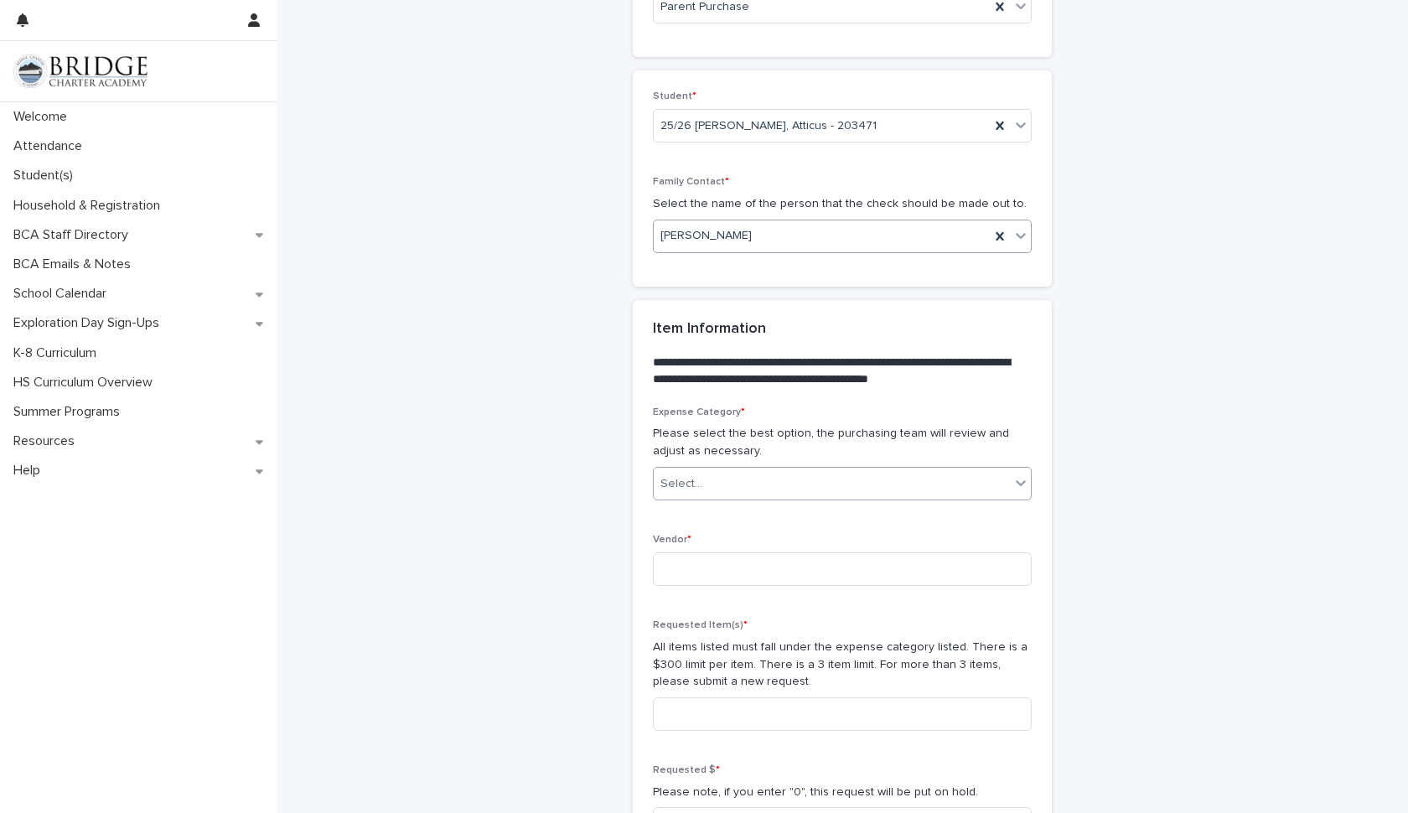
click at [1022, 481] on icon at bounding box center [1020, 482] width 17 height 17
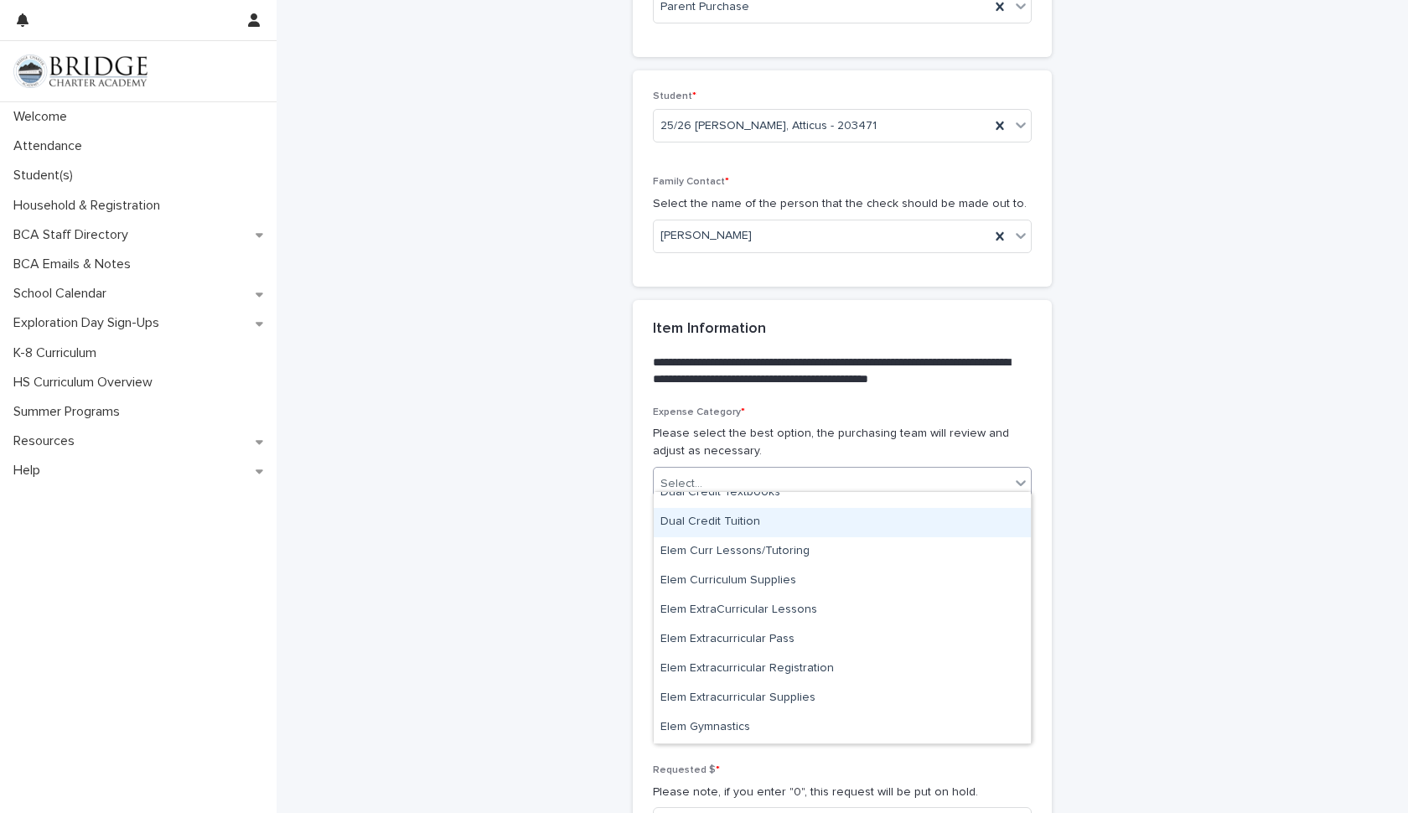
scroll to position [111, 0]
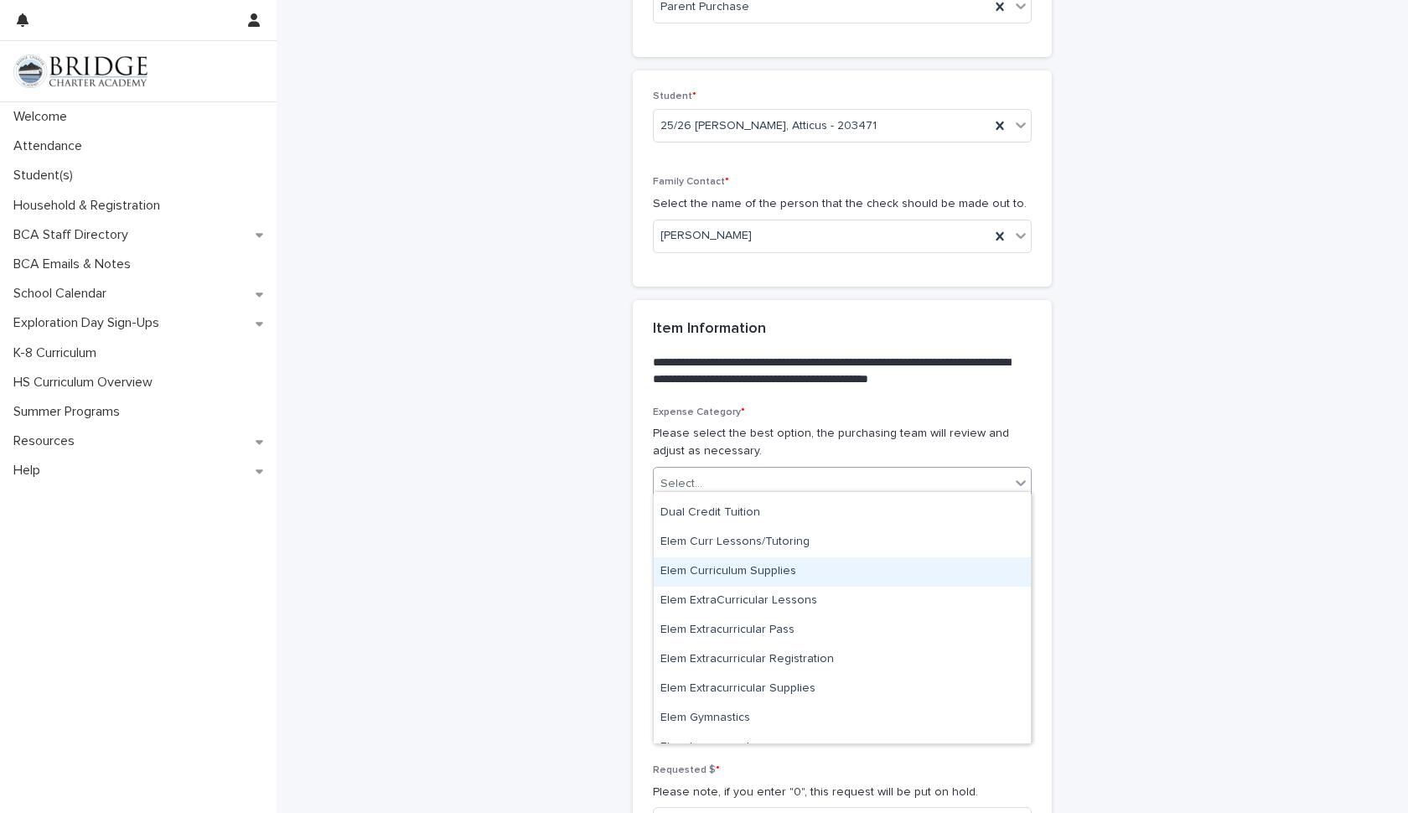
click at [749, 577] on div "Elem Curriculum Supplies" at bounding box center [842, 571] width 377 height 29
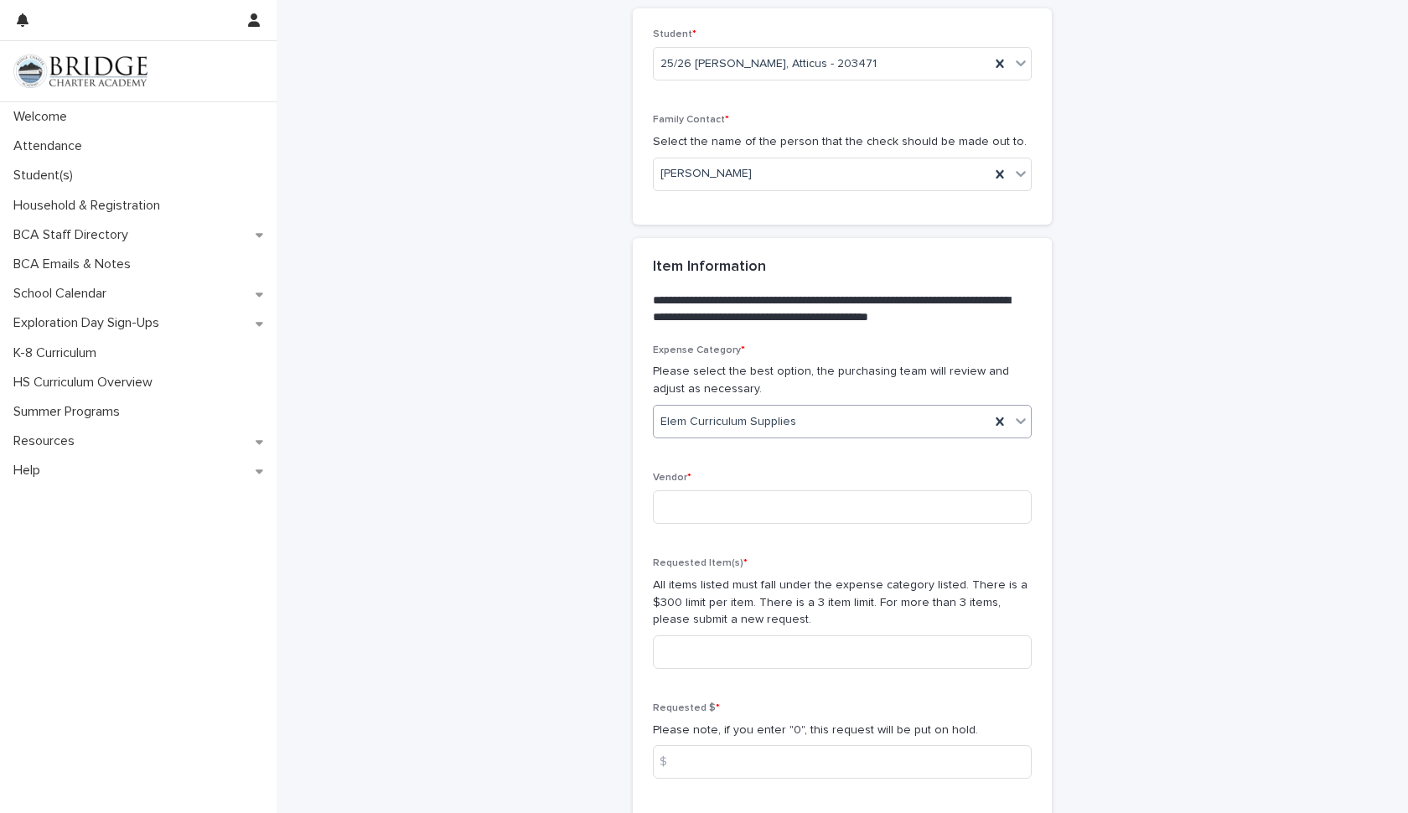
scroll to position [746, 0]
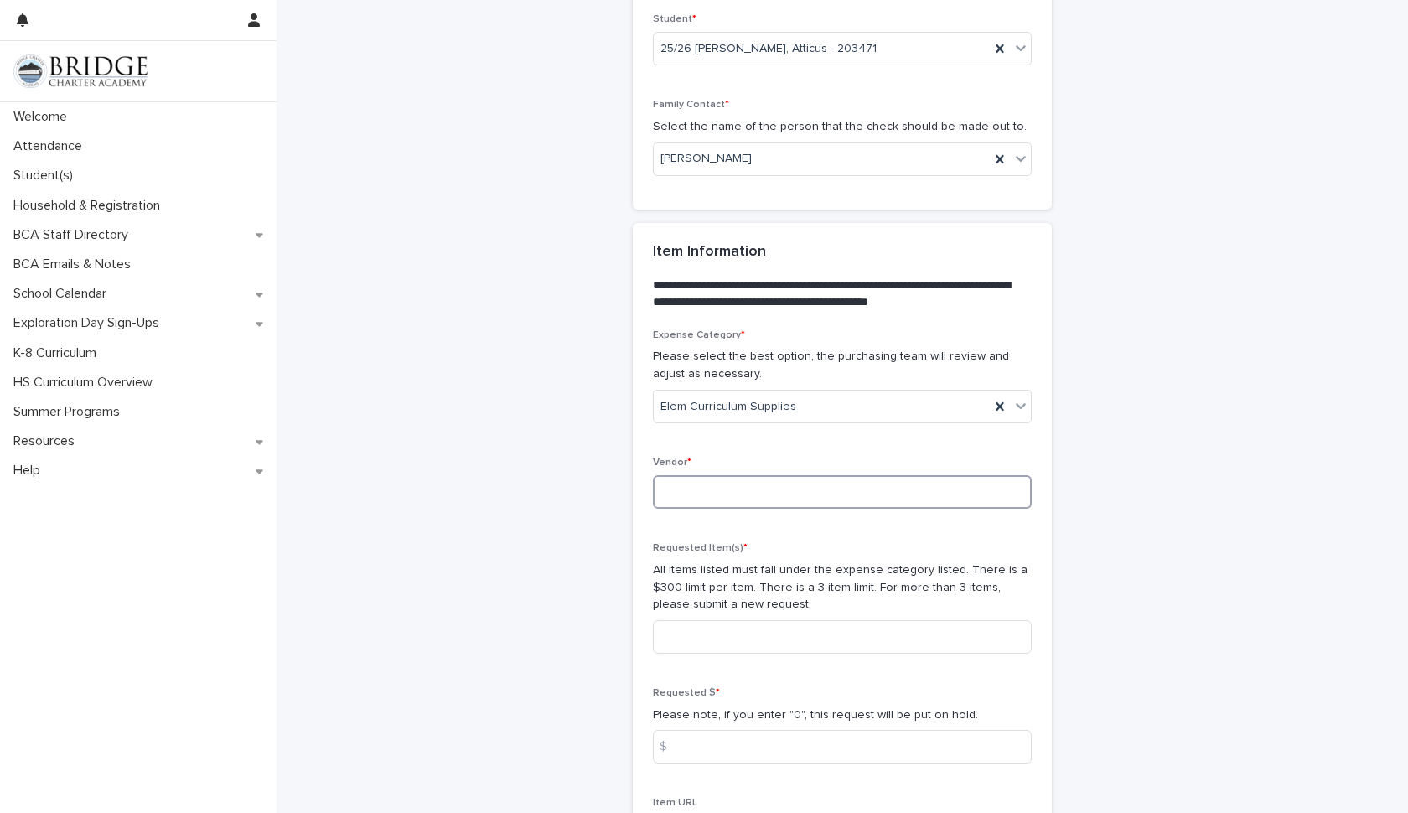
click at [721, 487] on input at bounding box center [842, 492] width 379 height 34
type input "******"
click at [682, 633] on input at bounding box center [842, 637] width 379 height 34
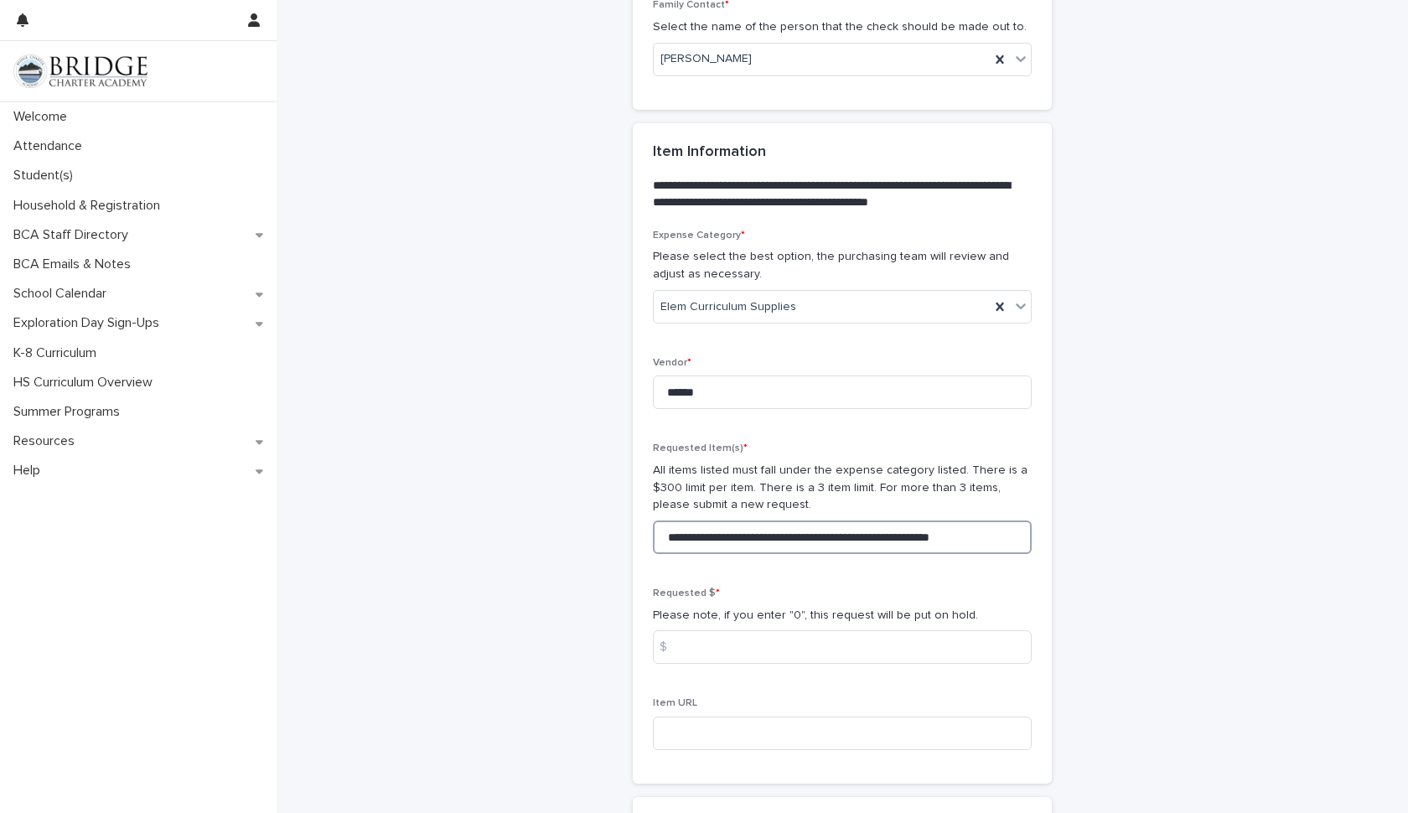
scroll to position [887, 0]
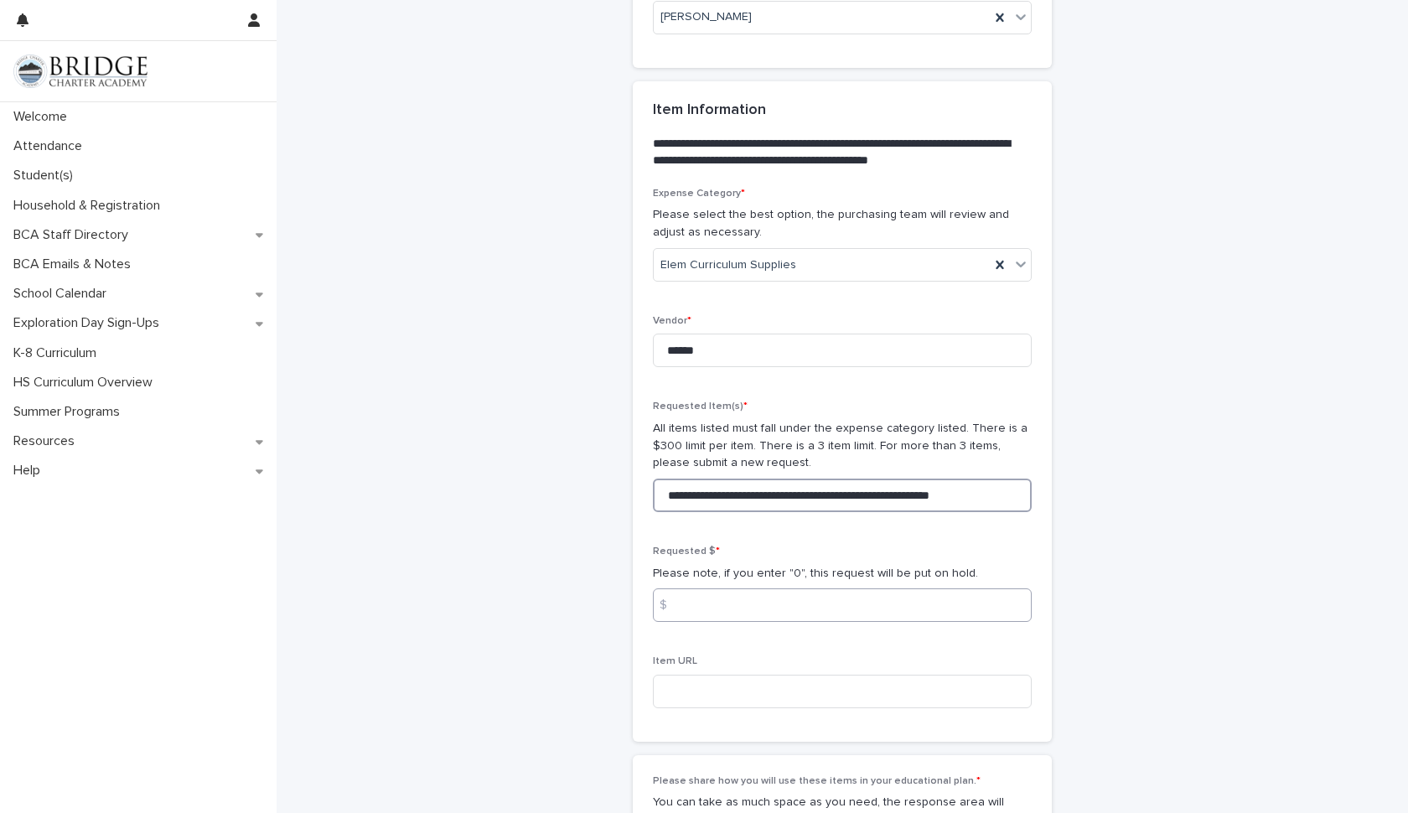
type input "**********"
click at [689, 591] on input at bounding box center [842, 605] width 379 height 34
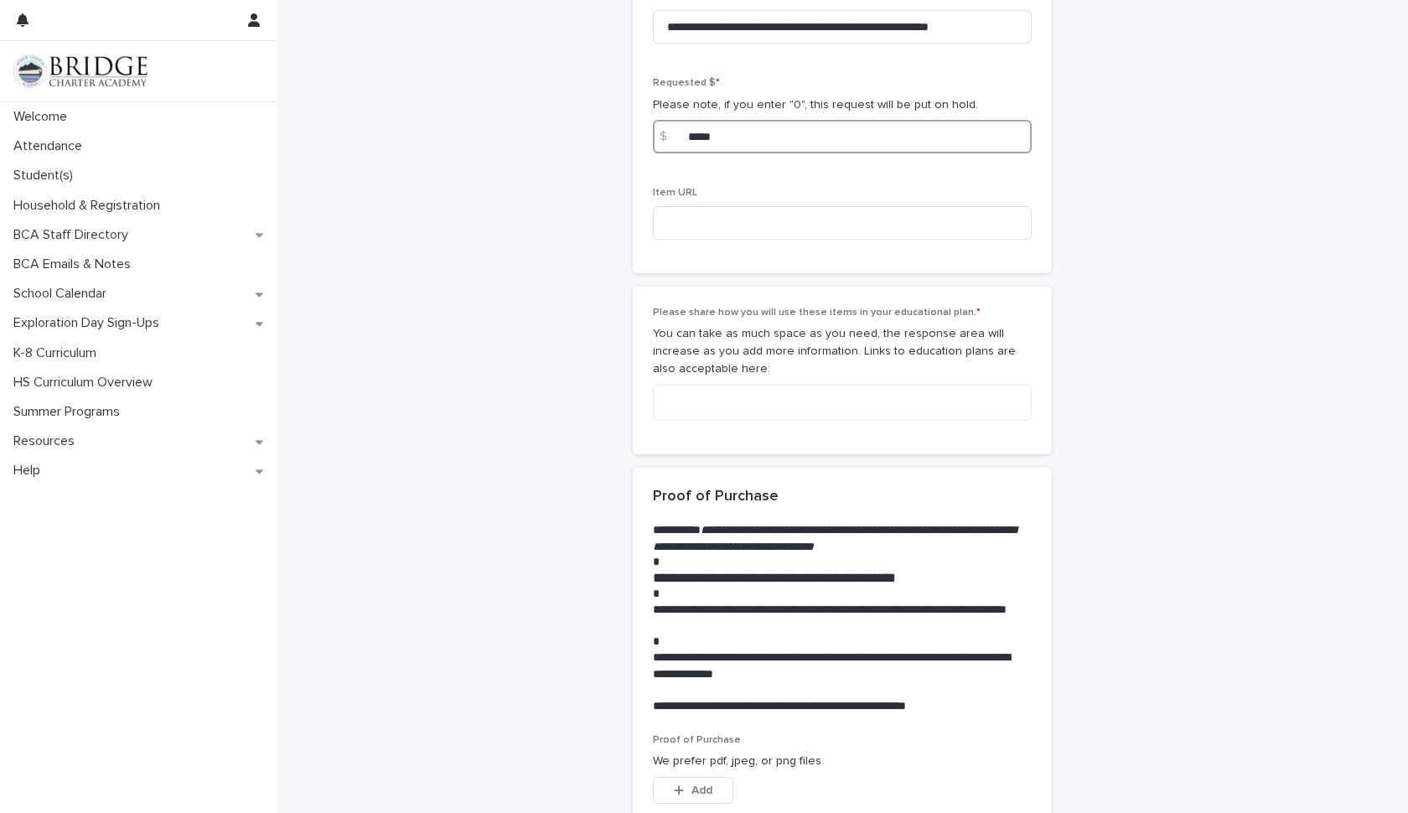
scroll to position [1414, 0]
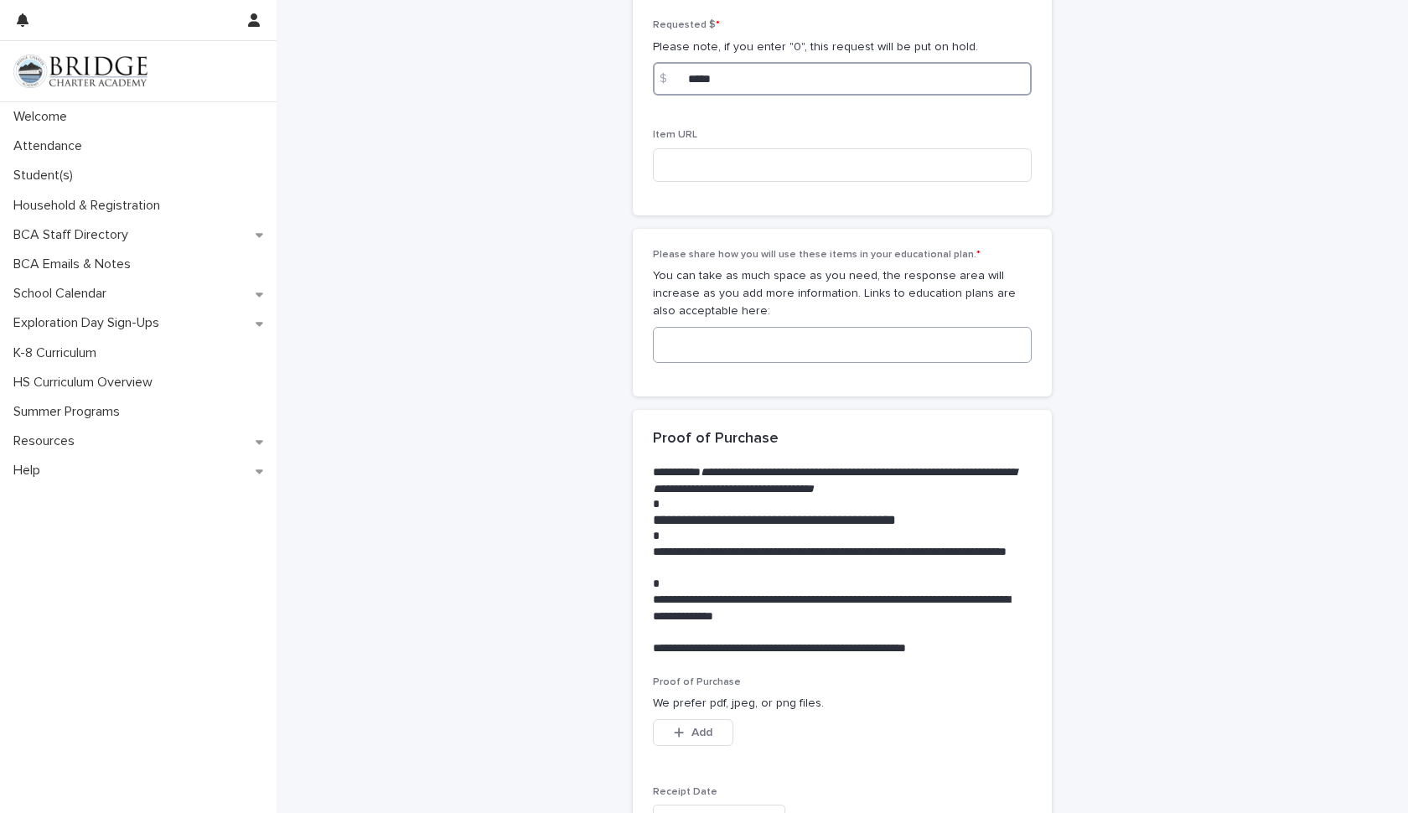
type input "*****"
click at [667, 327] on textarea at bounding box center [842, 345] width 379 height 36
type textarea "*"
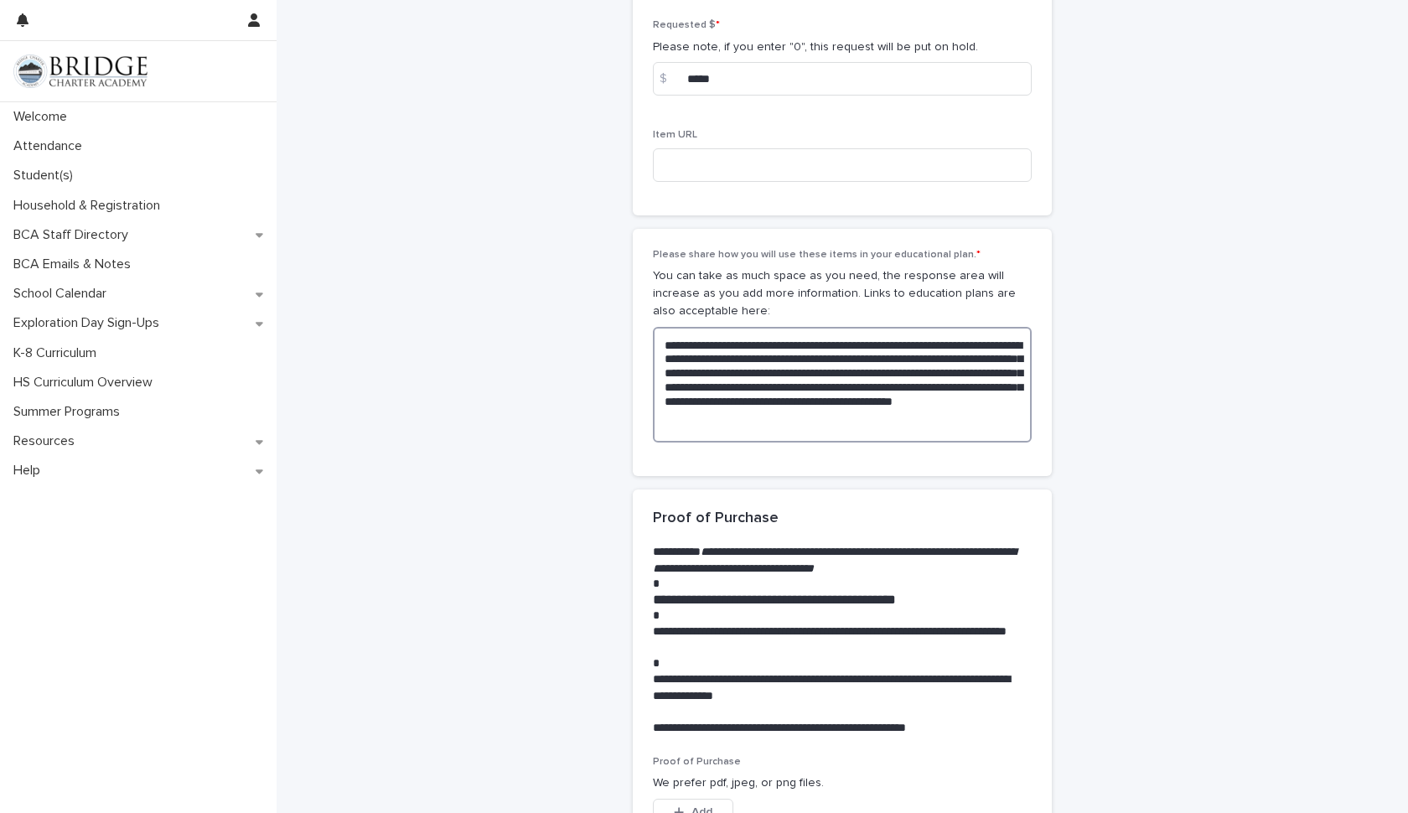
click at [706, 327] on textarea "**********" at bounding box center [842, 385] width 379 height 116
click at [722, 415] on textarea "**********" at bounding box center [842, 385] width 379 height 116
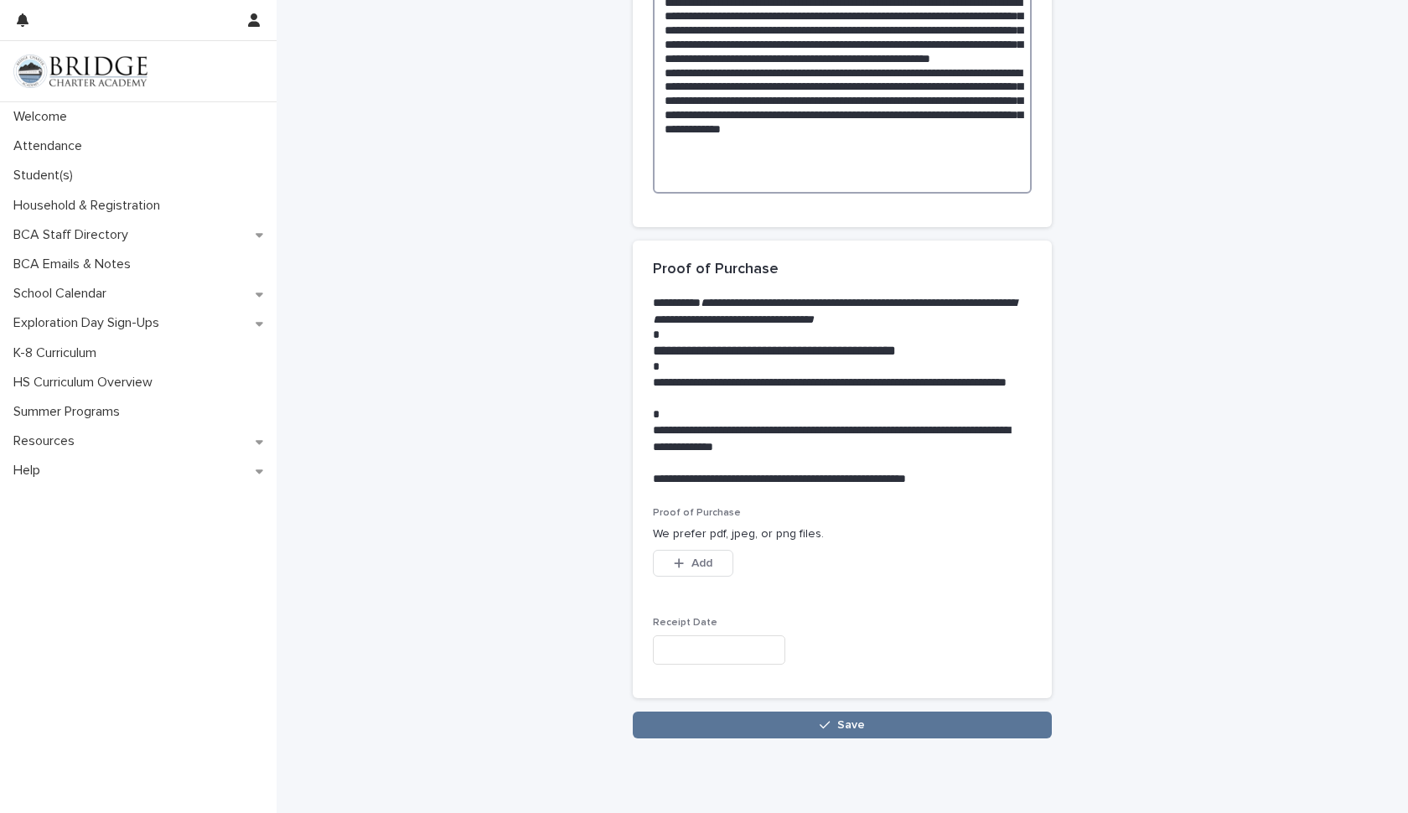
scroll to position [1758, 0]
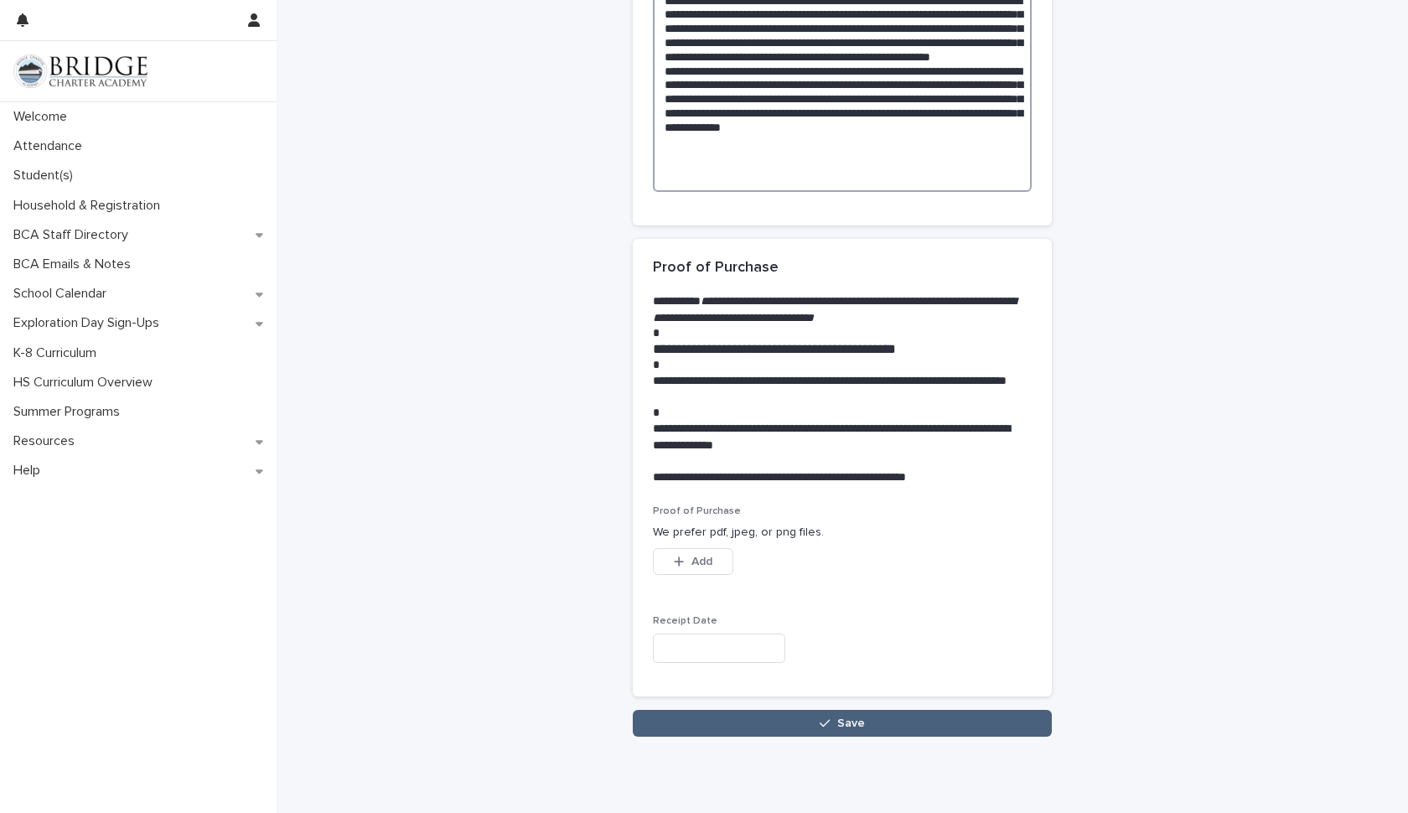
type textarea "**********"
click at [900, 710] on button "Save" at bounding box center [842, 723] width 419 height 27
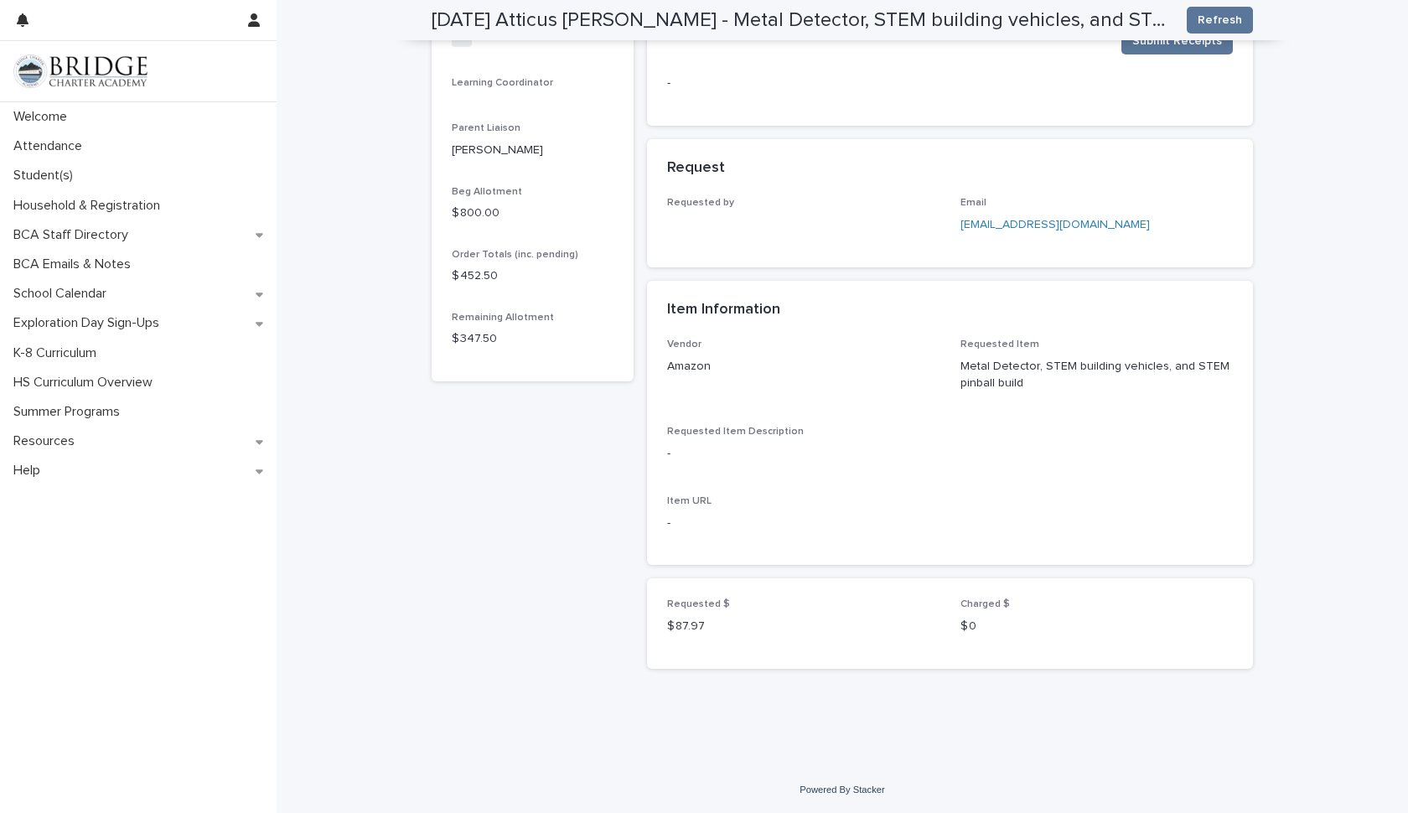
scroll to position [328, 0]
